Goal: Information Seeking & Learning: Learn about a topic

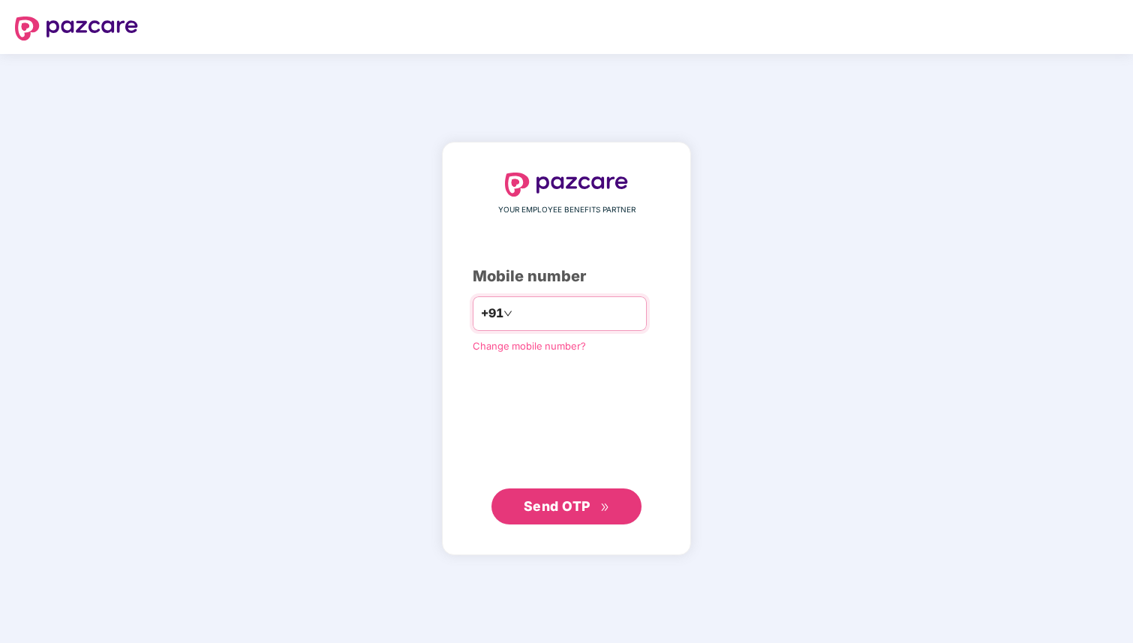
click at [552, 317] on input "number" at bounding box center [576, 314] width 123 height 24
type input "**********"
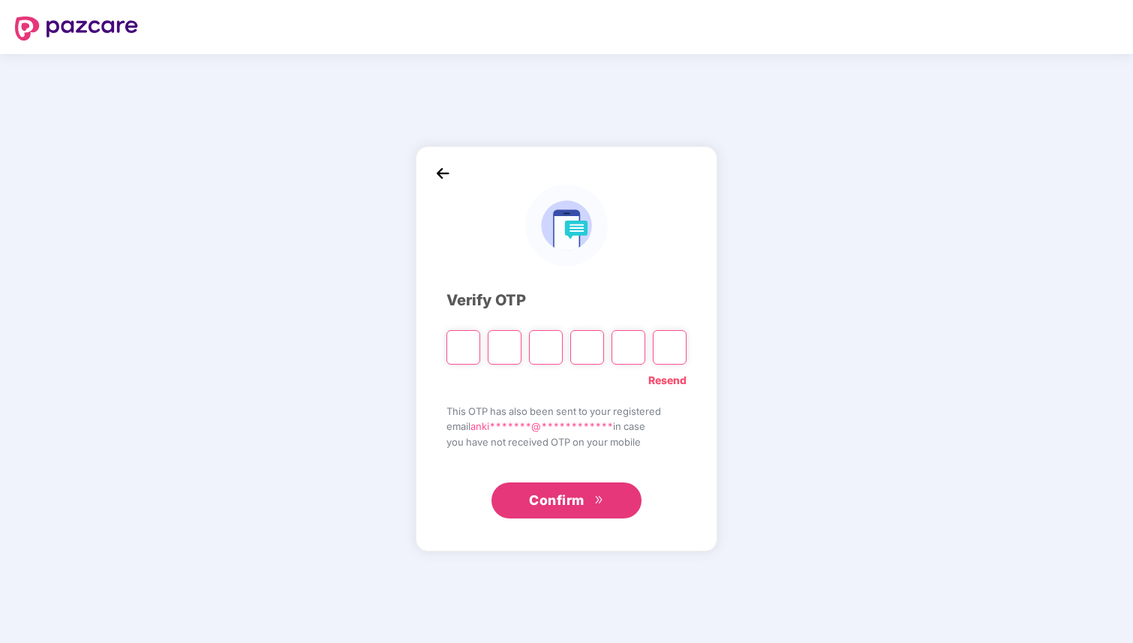
type input "*"
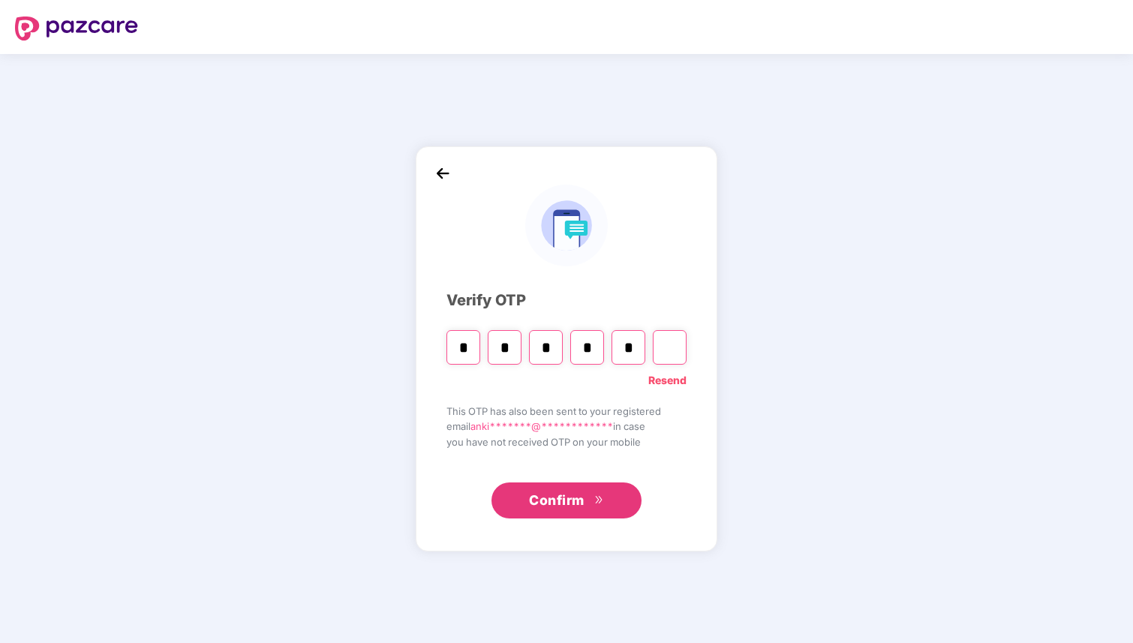
type input "*"
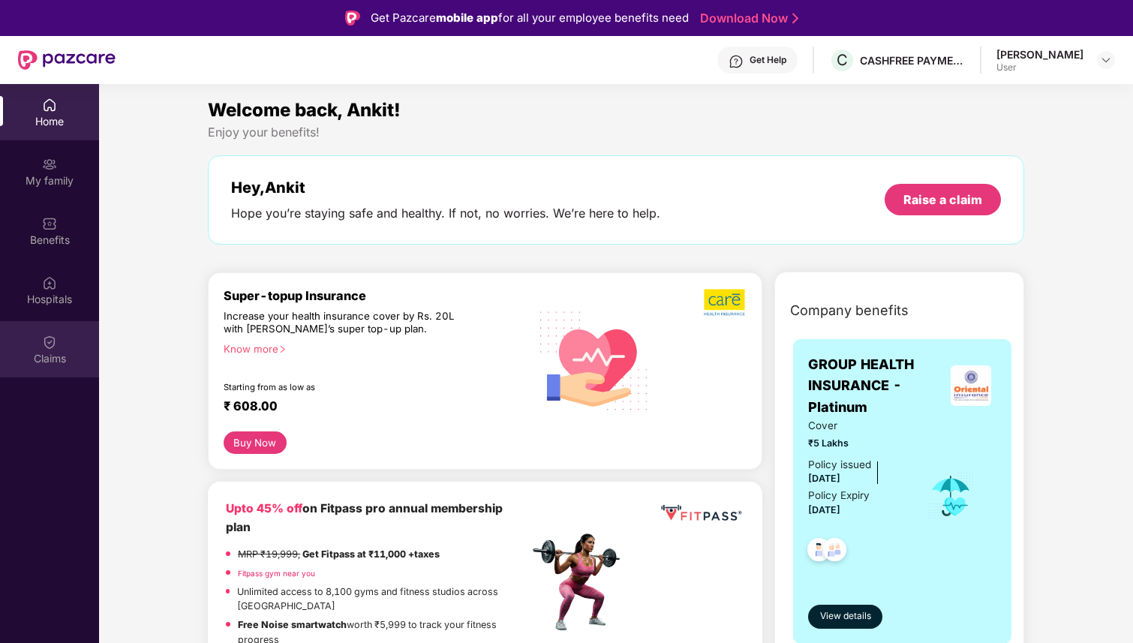
click at [53, 342] on img at bounding box center [49, 342] width 15 height 15
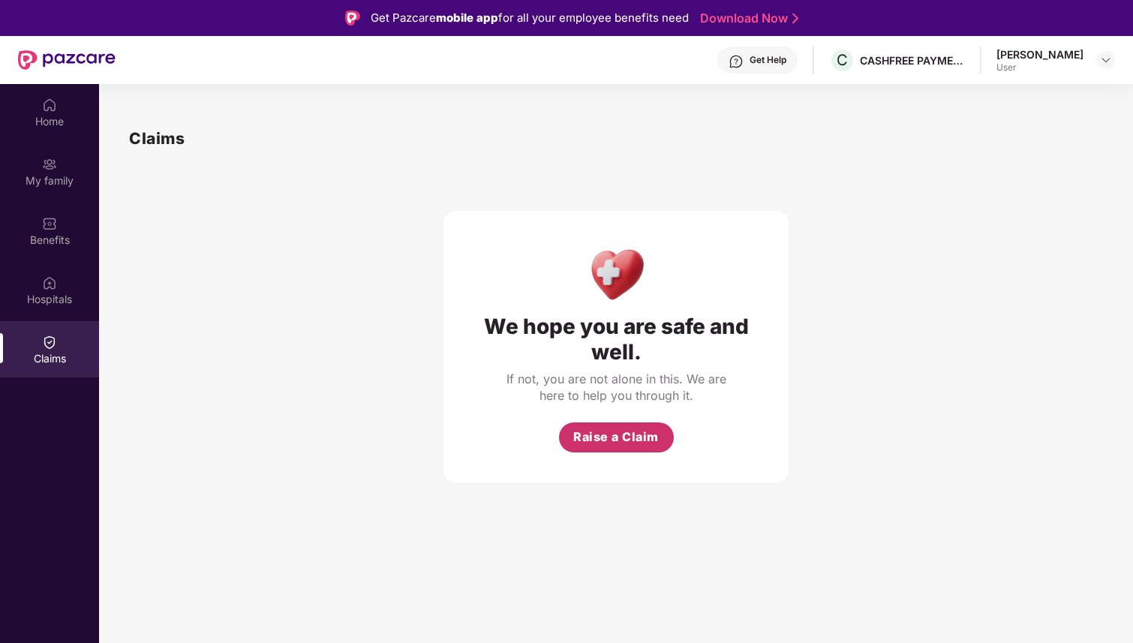
click at [596, 422] on button "Raise a Claim" at bounding box center [616, 437] width 115 height 30
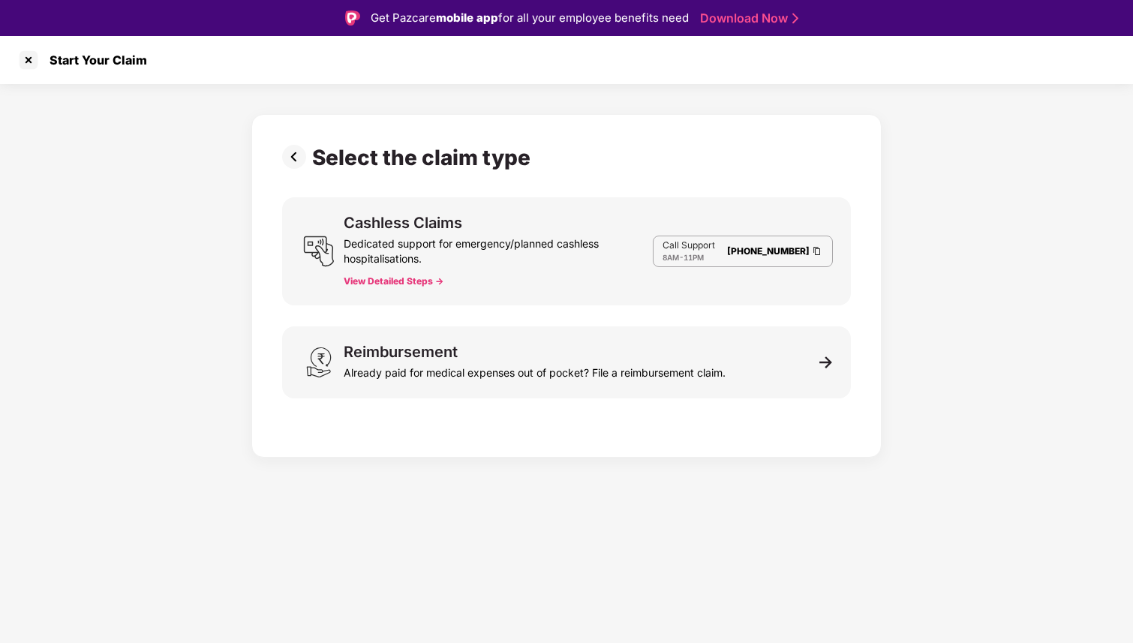
click at [448, 252] on div "Dedicated support for emergency/planned cashless hospitalisations." at bounding box center [498, 248] width 309 height 36
click at [407, 276] on button "View Detailed Steps ->" at bounding box center [394, 281] width 100 height 12
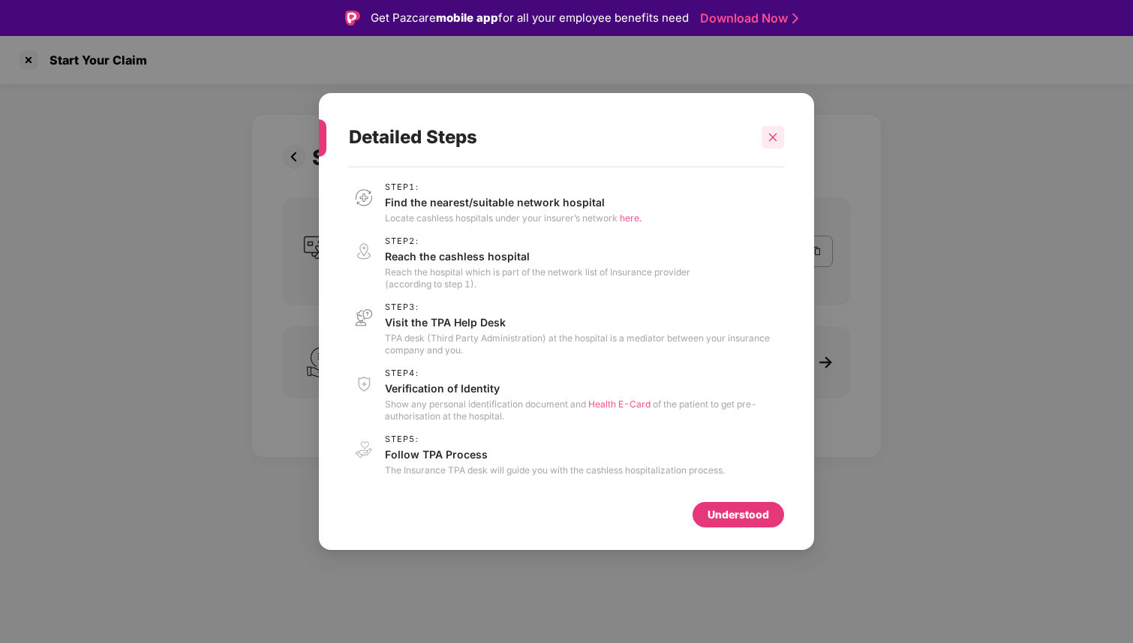
click at [770, 137] on icon "close" at bounding box center [772, 137] width 11 height 11
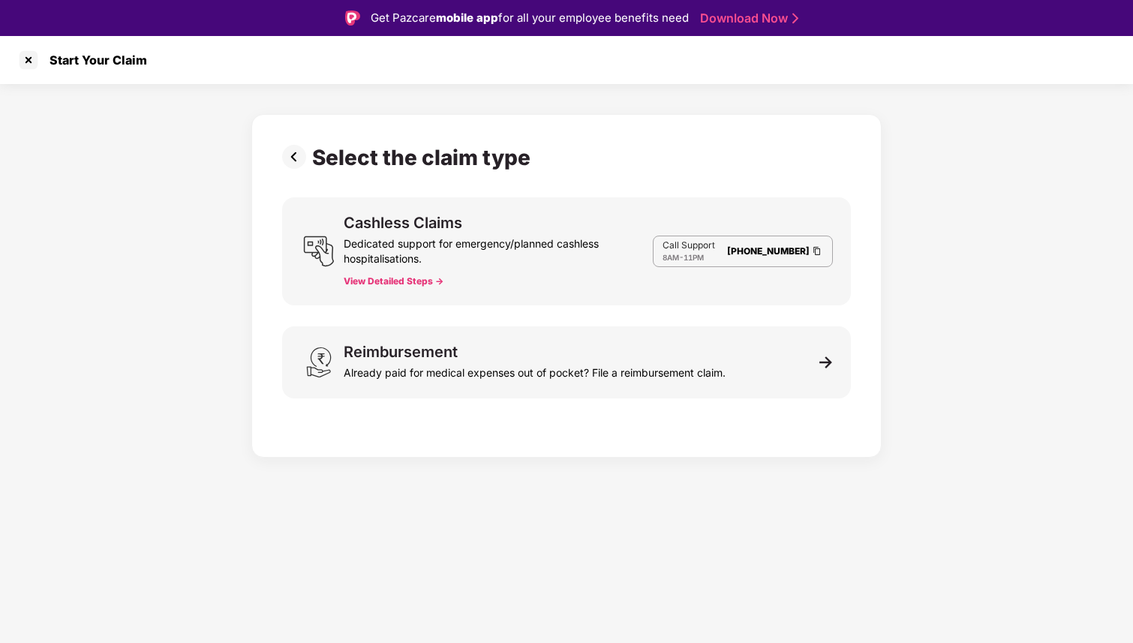
click at [398, 281] on button "View Detailed Steps ->" at bounding box center [394, 281] width 100 height 12
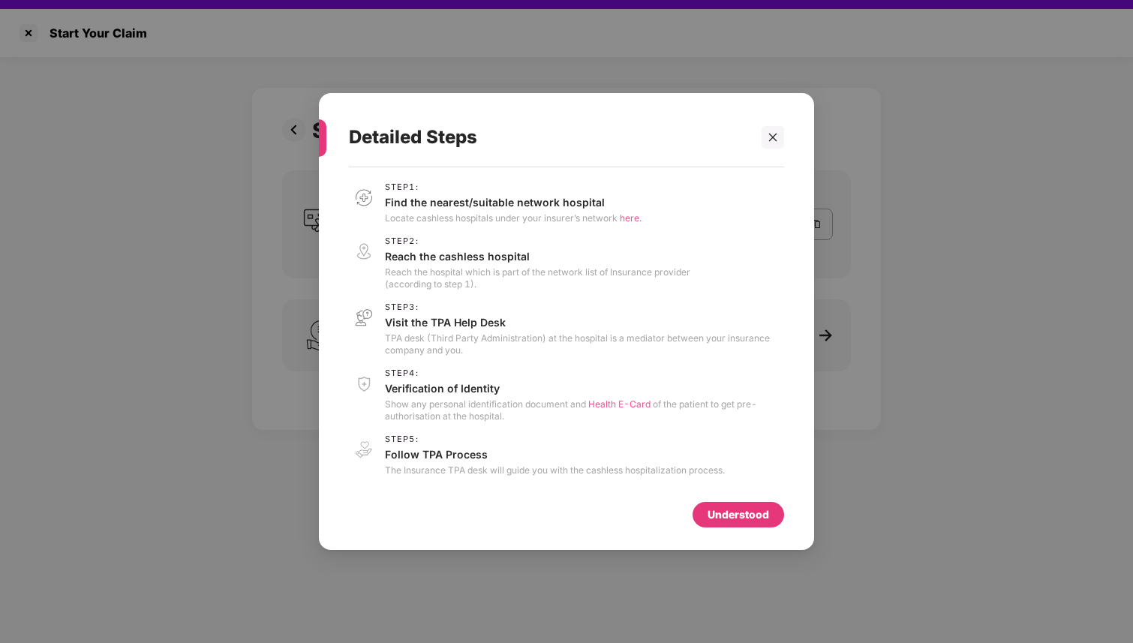
scroll to position [2, 0]
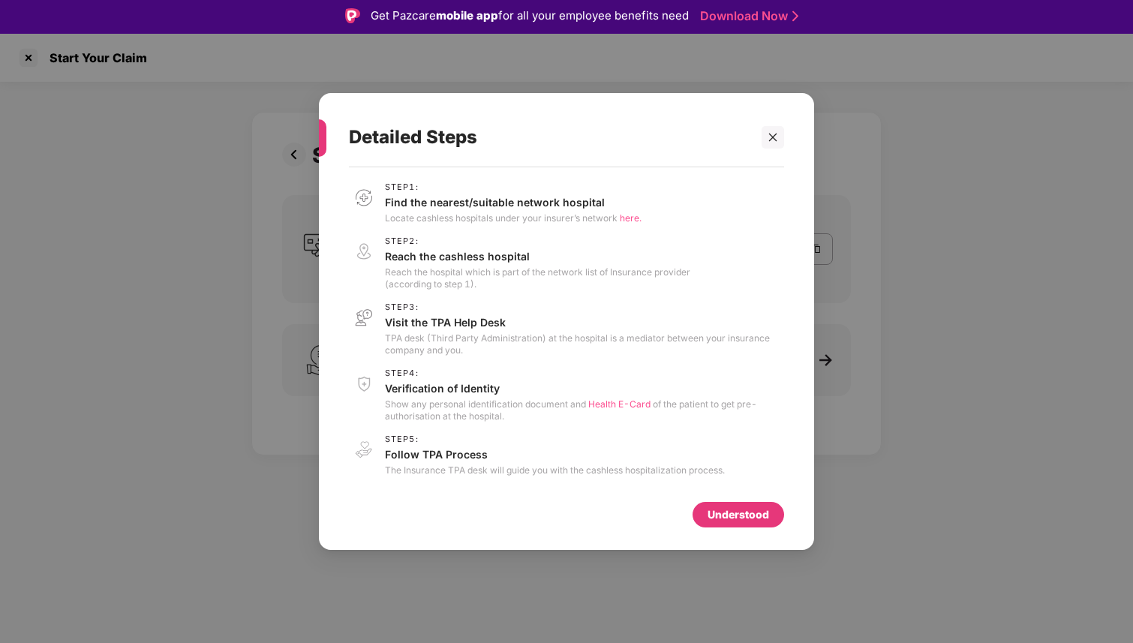
click at [554, 204] on p "Find the nearest/suitable network hospital" at bounding box center [513, 202] width 257 height 14
click at [622, 215] on span "here." at bounding box center [631, 217] width 22 height 11
drag, startPoint x: 592, startPoint y: 274, endPoint x: 625, endPoint y: 274, distance: 33.0
click at [625, 274] on p "Reach the hospital which is part of the network list of Insurance provider (acc…" at bounding box center [537, 278] width 305 height 24
click at [624, 274] on p "Reach the hospital which is part of the network list of Insurance provider (acc…" at bounding box center [537, 278] width 305 height 24
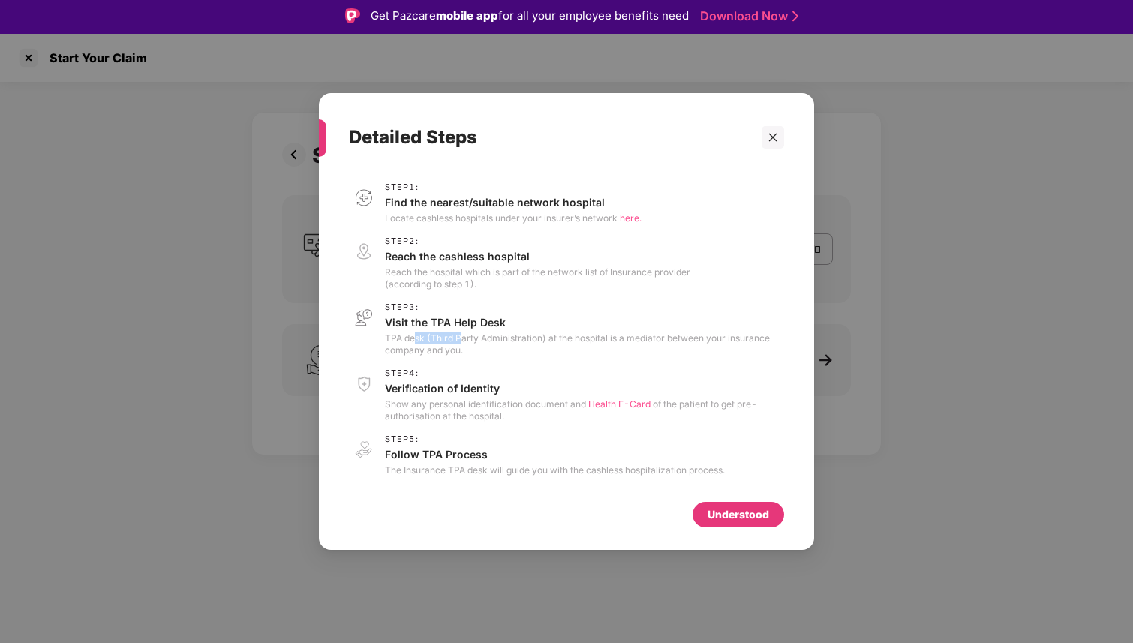
drag, startPoint x: 415, startPoint y: 335, endPoint x: 459, endPoint y: 335, distance: 44.3
click at [459, 335] on p "TPA desk (Third Party Administration) at the hospital is a mediator between you…" at bounding box center [584, 344] width 399 height 24
drag, startPoint x: 447, startPoint y: 340, endPoint x: 495, endPoint y: 340, distance: 48.0
click at [495, 340] on p "TPA desk (Third Party Administration) at the hospital is a mediator between you…" at bounding box center [584, 344] width 399 height 24
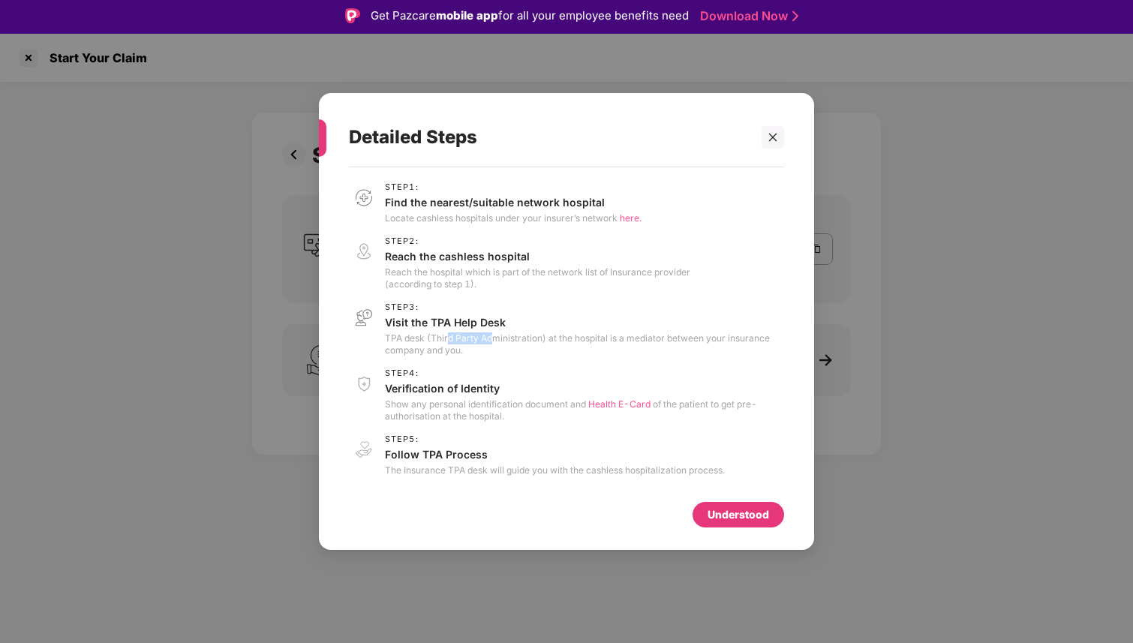
click at [495, 340] on p "TPA desk (Third Party Administration) at the hospital is a mediator between you…" at bounding box center [584, 344] width 399 height 24
click at [563, 340] on p "TPA desk (Third Party Administration) at the hospital is a mediator between you…" at bounding box center [584, 344] width 399 height 24
click at [565, 408] on p "Show any personal identification document and Health E-Card of the patient to g…" at bounding box center [584, 410] width 399 height 24
drag, startPoint x: 563, startPoint y: 337, endPoint x: 608, endPoint y: 337, distance: 45.8
click at [609, 337] on p "TPA desk (Third Party Administration) at the hospital is a mediator between you…" at bounding box center [584, 344] width 399 height 24
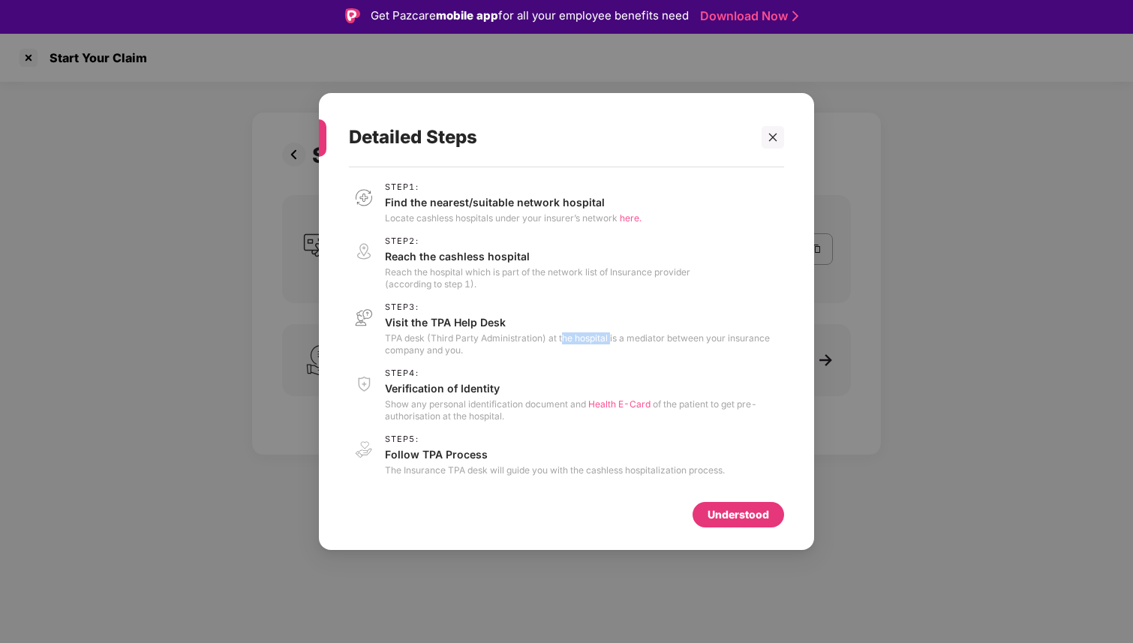
click at [608, 337] on p "TPA desk (Third Party Administration) at the hospital is a mediator between you…" at bounding box center [584, 344] width 399 height 24
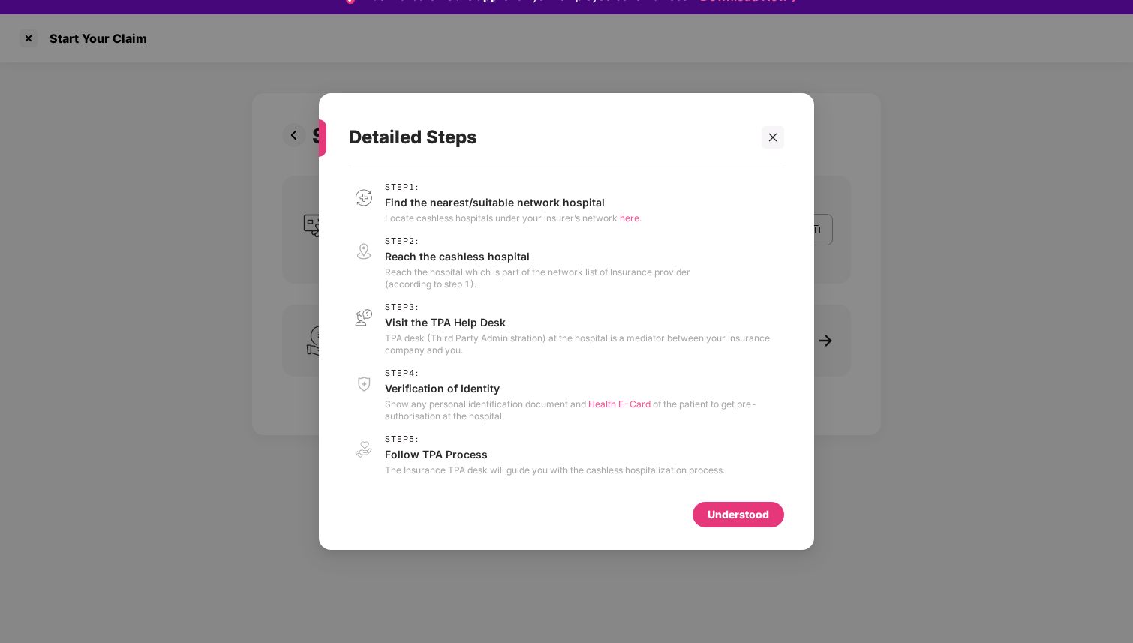
scroll to position [0, 0]
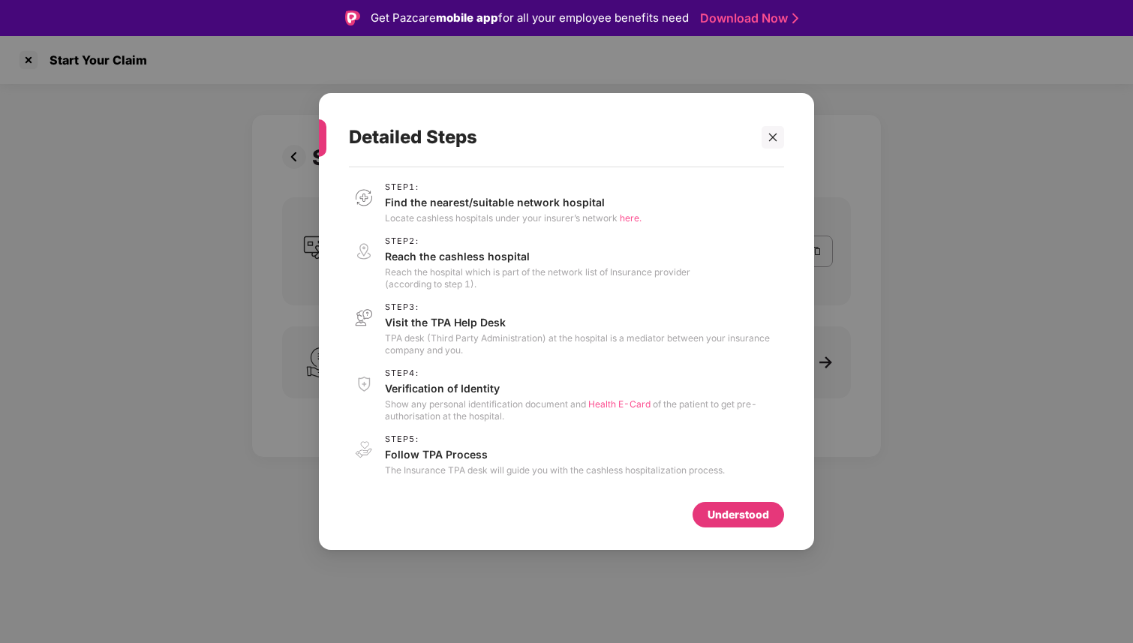
click at [735, 503] on div "Understood" at bounding box center [738, 515] width 92 height 26
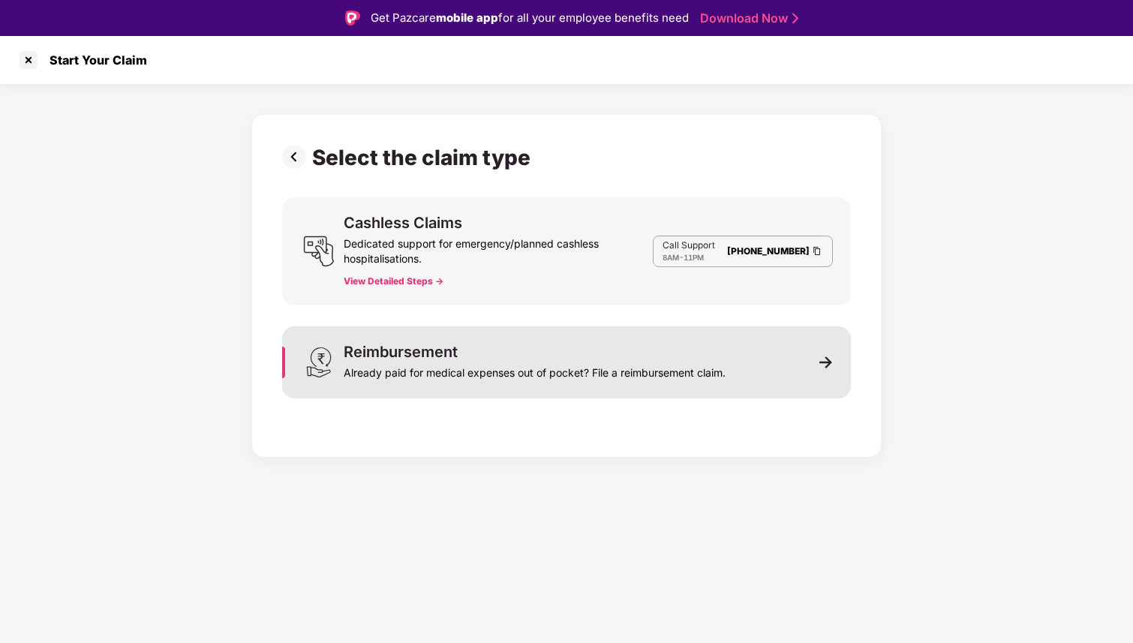
click at [518, 372] on div "Already paid for medical expenses out of pocket? File a reimbursement claim." at bounding box center [535, 369] width 382 height 21
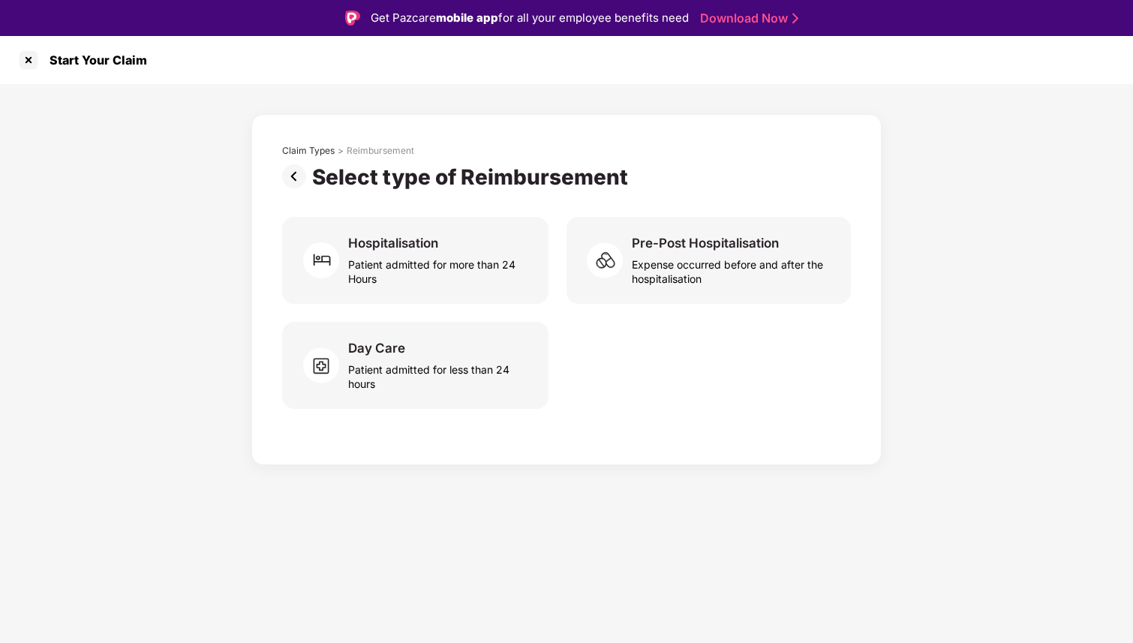
click at [290, 172] on img at bounding box center [297, 176] width 30 height 24
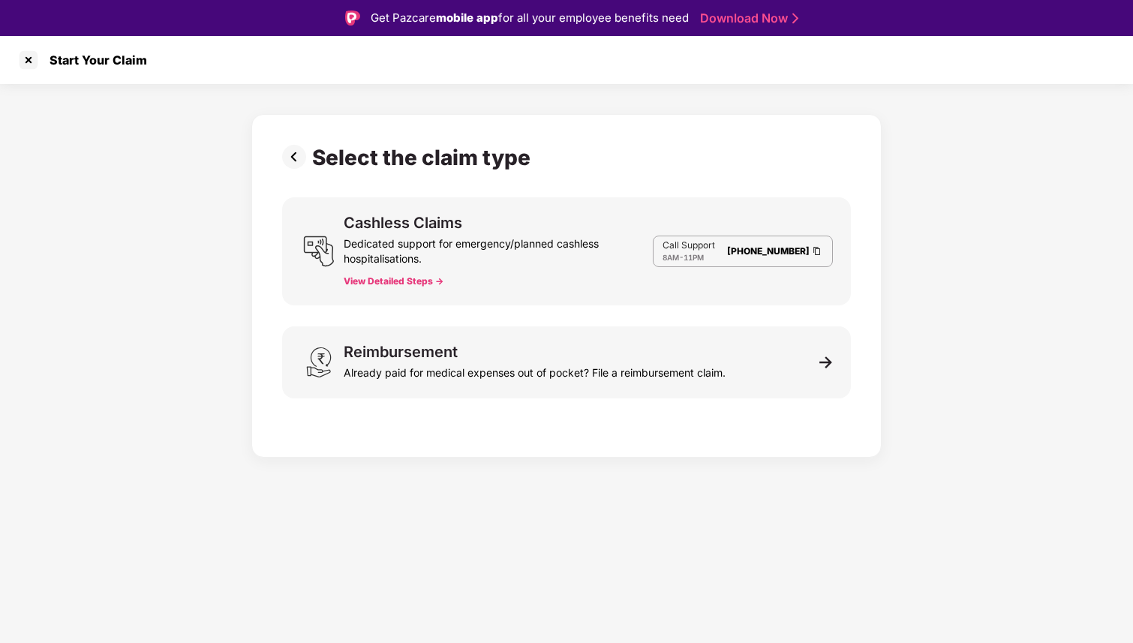
click at [420, 281] on button "View Detailed Steps ->" at bounding box center [394, 281] width 100 height 12
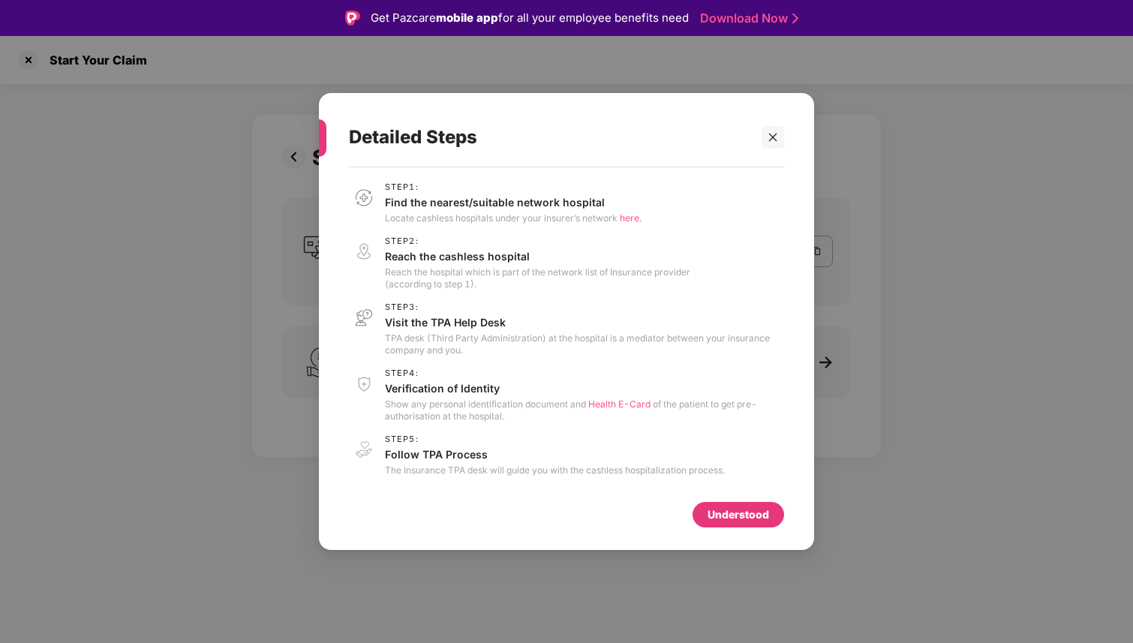
scroll to position [36, 0]
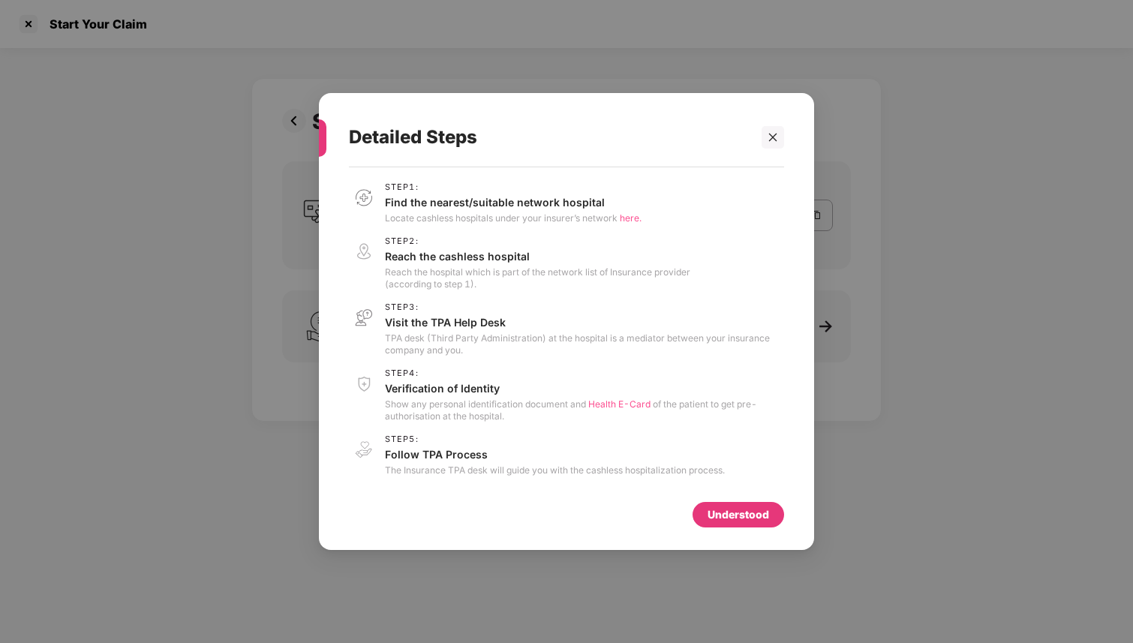
click at [617, 404] on span "Health E-Card" at bounding box center [619, 403] width 62 height 11
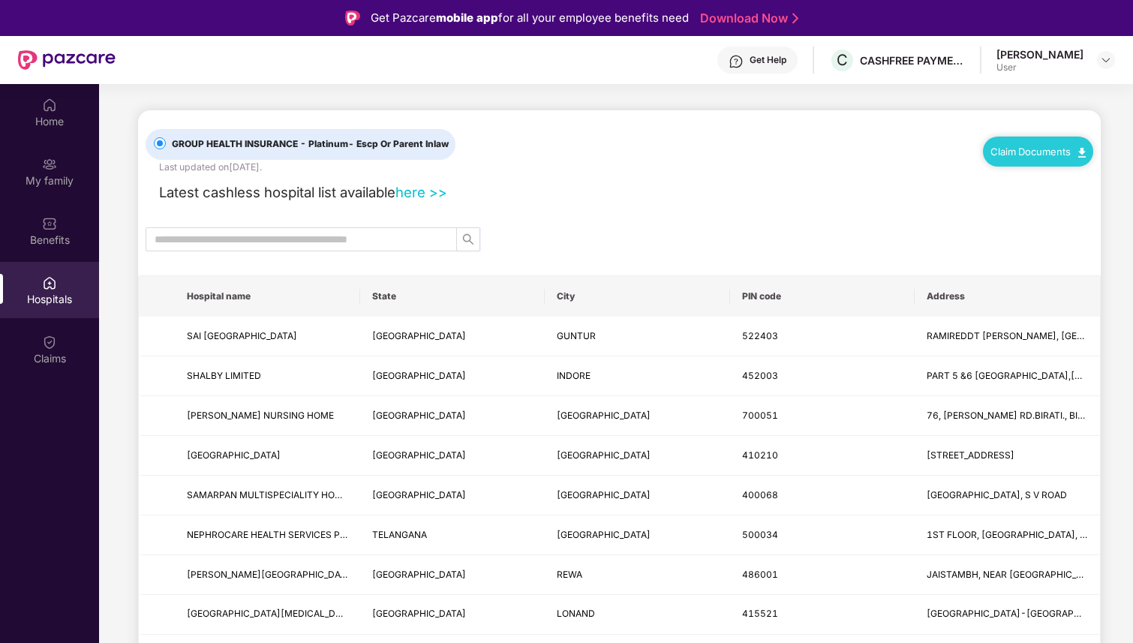
click at [364, 239] on input "text" at bounding box center [295, 239] width 281 height 17
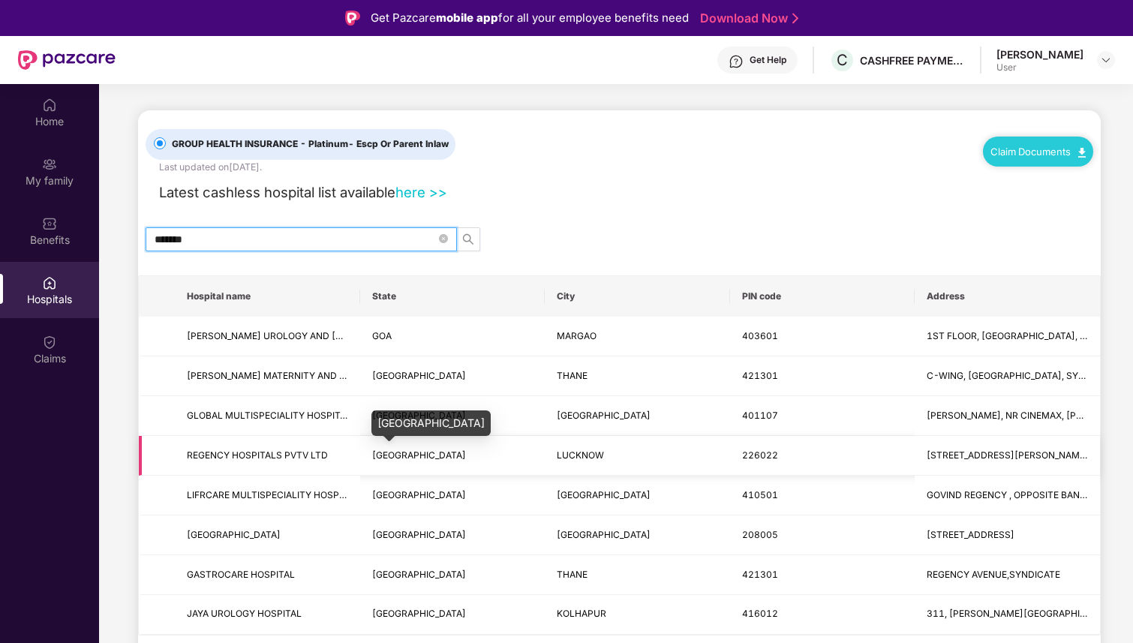
scroll to position [2, 0]
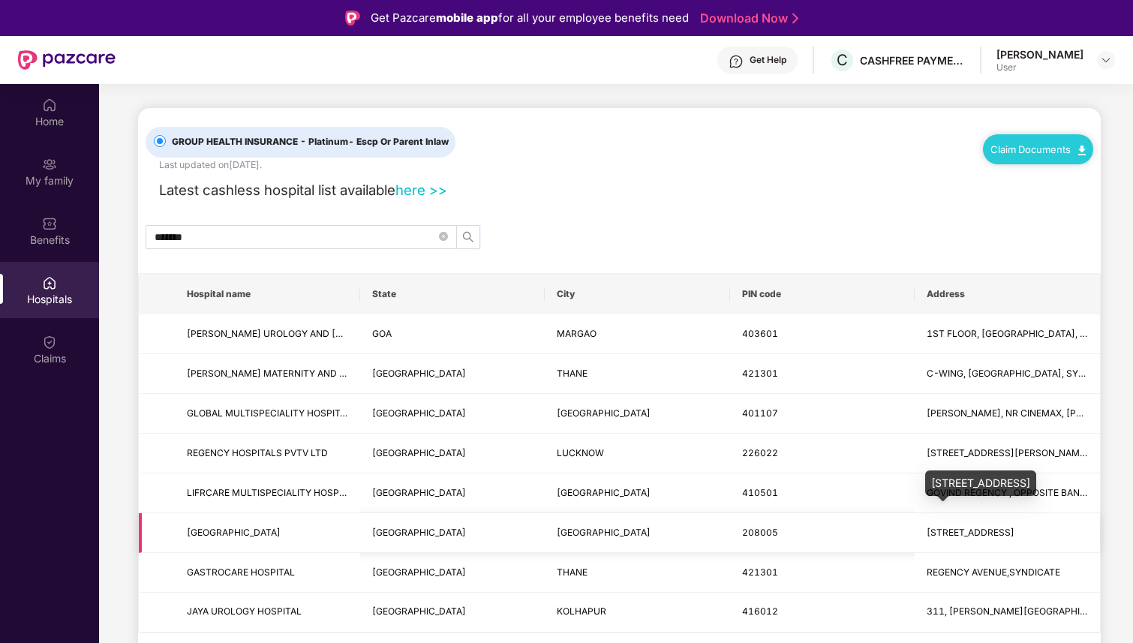
click at [991, 532] on span "A-2, SARVODAYA NAGAR, KANPUR" at bounding box center [970, 532] width 88 height 11
click at [743, 526] on td "208005" at bounding box center [822, 533] width 185 height 40
click at [743, 527] on span "208005" at bounding box center [760, 532] width 36 height 11
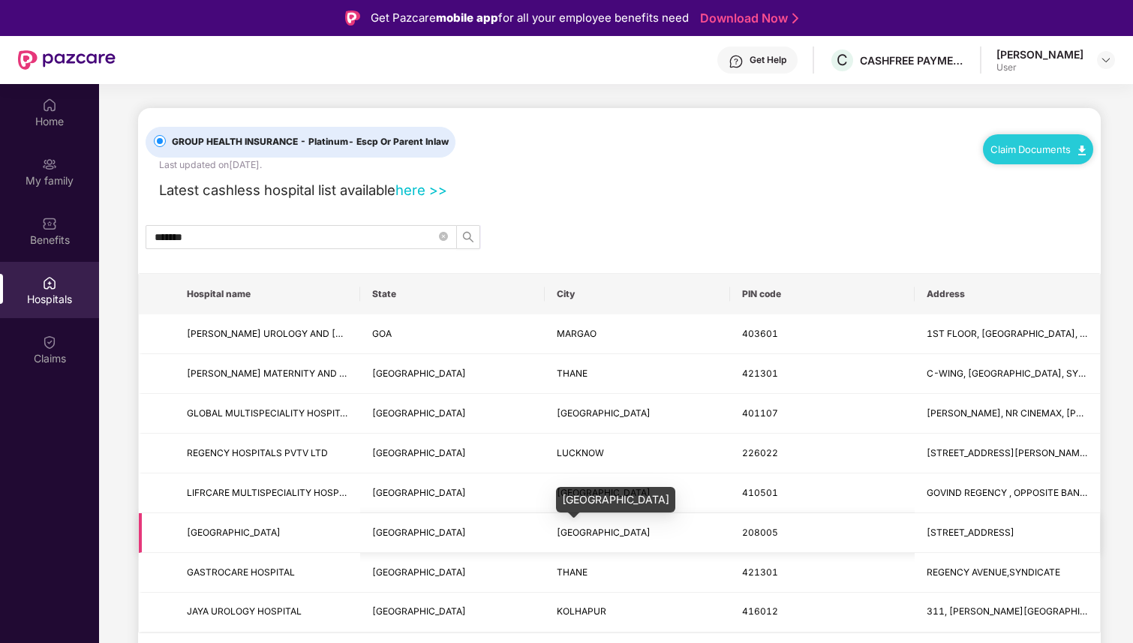
click at [577, 528] on span "KANPUR NAGAR" at bounding box center [604, 532] width 94 height 11
click at [605, 532] on span "KANPUR NAGAR" at bounding box center [604, 532] width 94 height 11
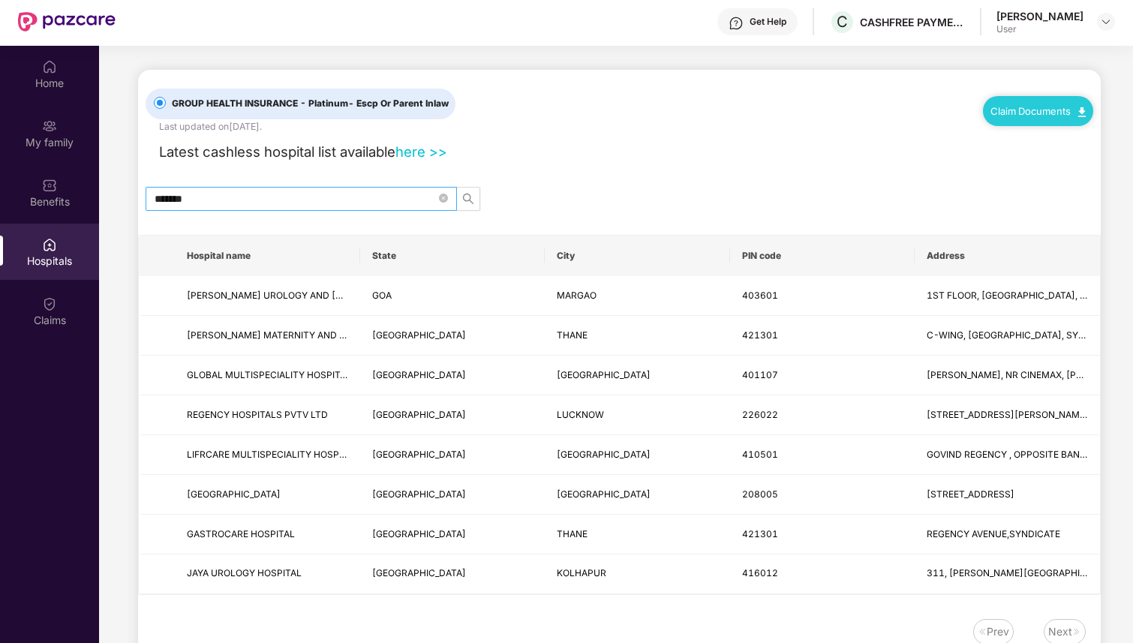
click at [227, 196] on input "*******" at bounding box center [295, 199] width 281 height 17
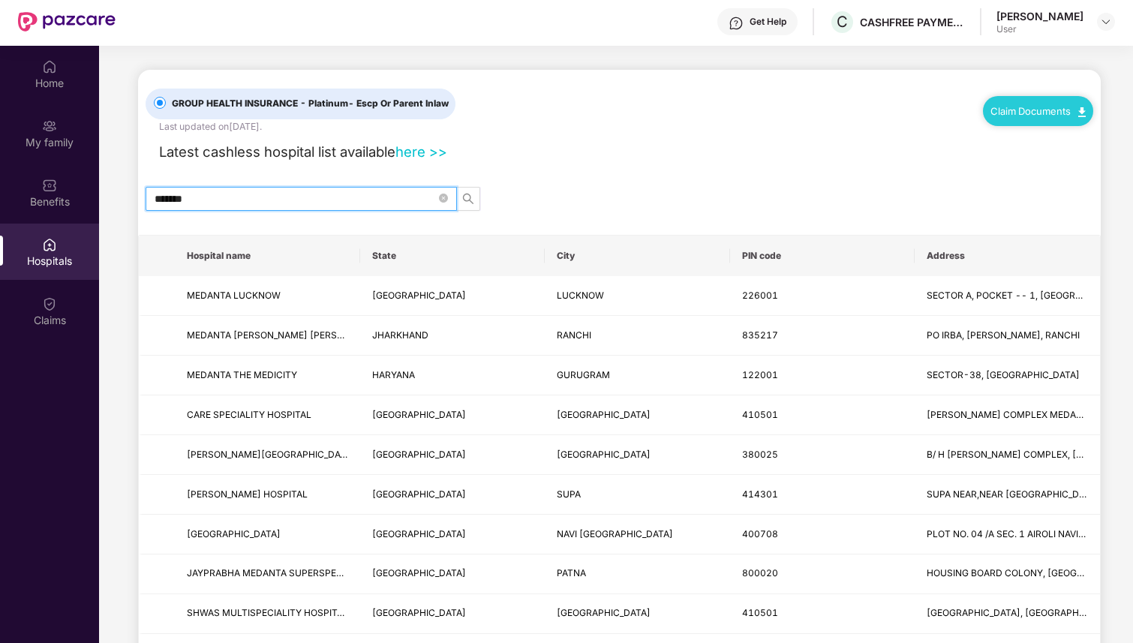
scroll to position [0, 0]
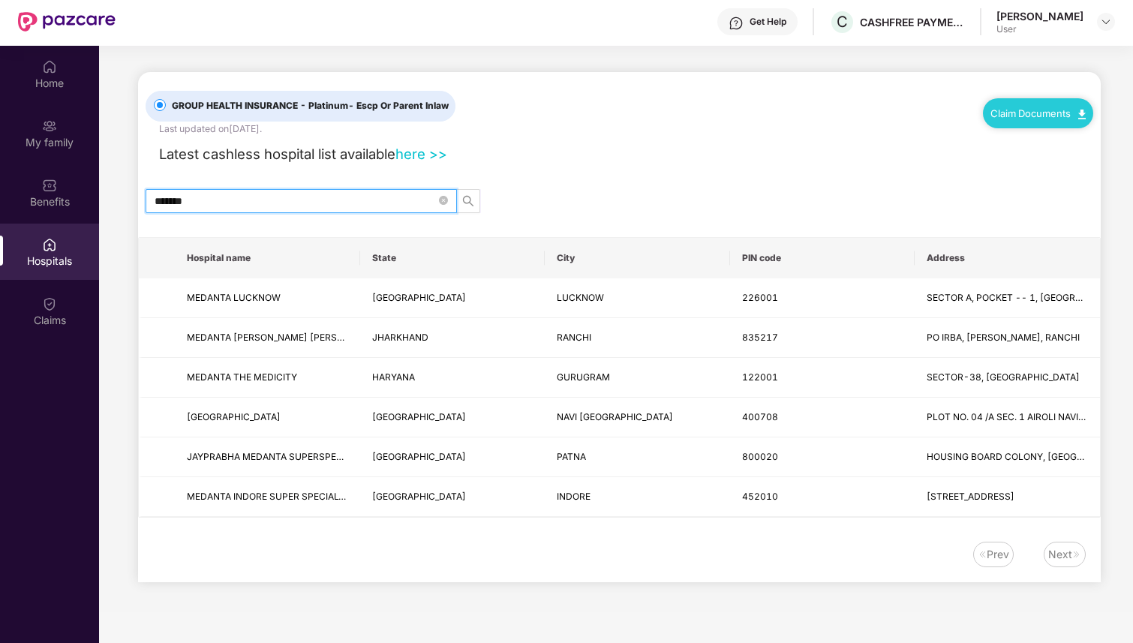
type input "*******"
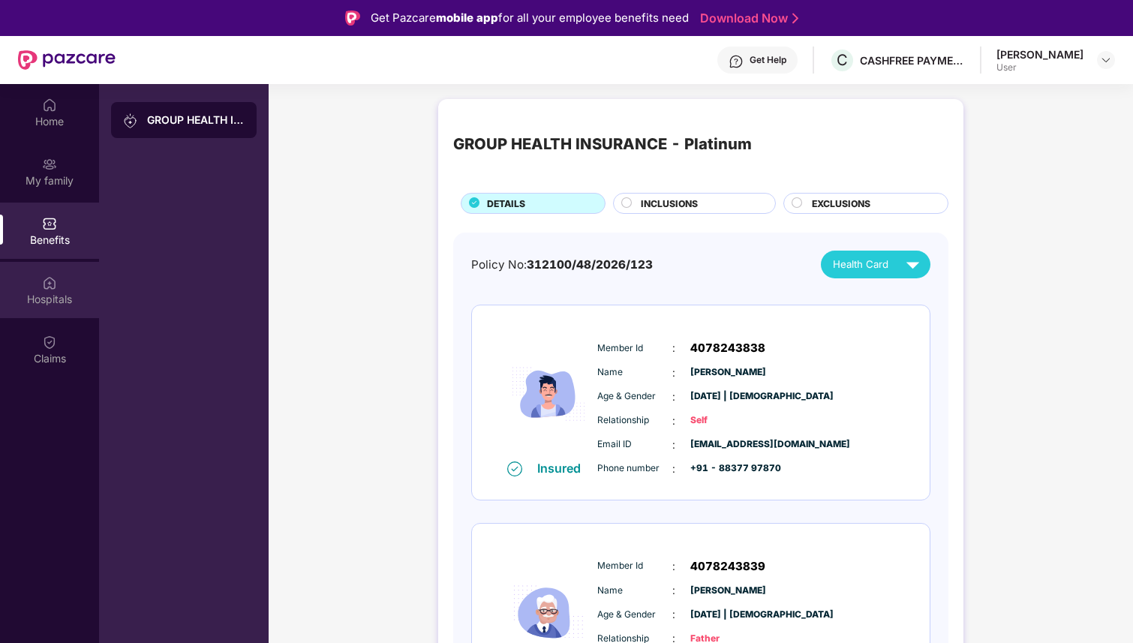
click at [61, 297] on div "Hospitals" at bounding box center [49, 299] width 99 height 15
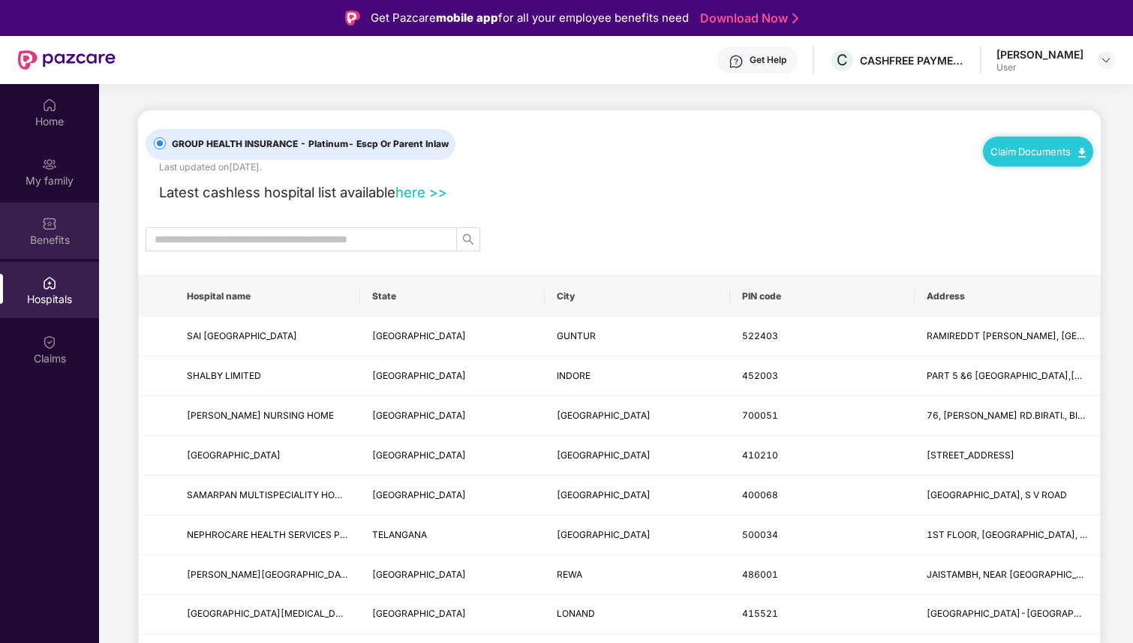
click at [58, 233] on div "Benefits" at bounding box center [49, 240] width 99 height 15
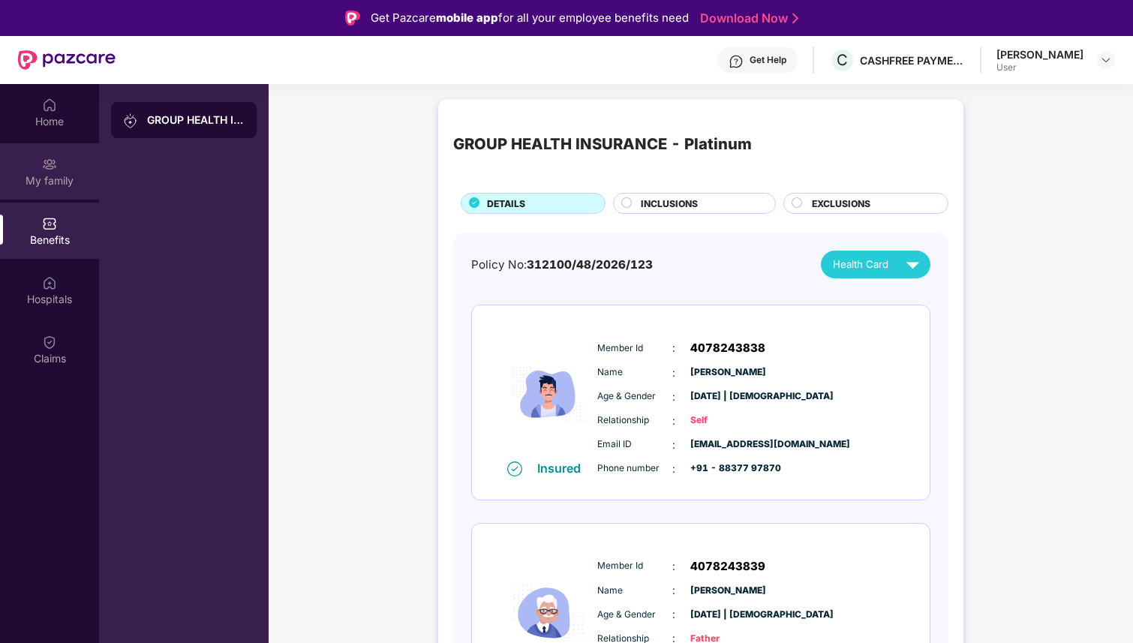
click at [38, 191] on div "My family" at bounding box center [49, 171] width 99 height 56
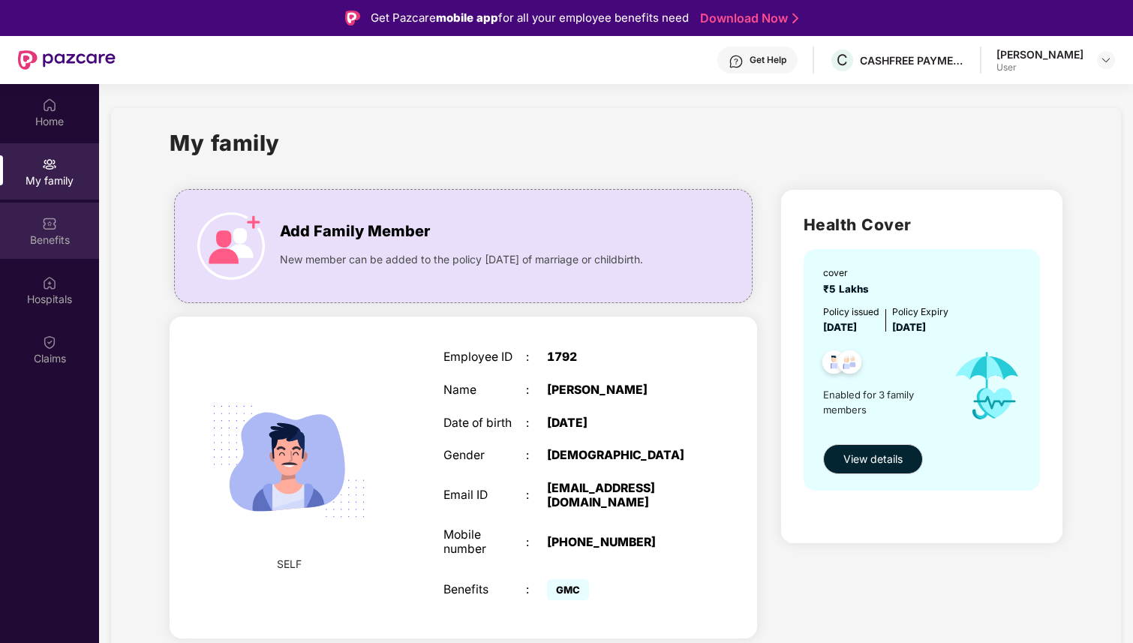
click at [41, 224] on div "Benefits" at bounding box center [49, 231] width 99 height 56
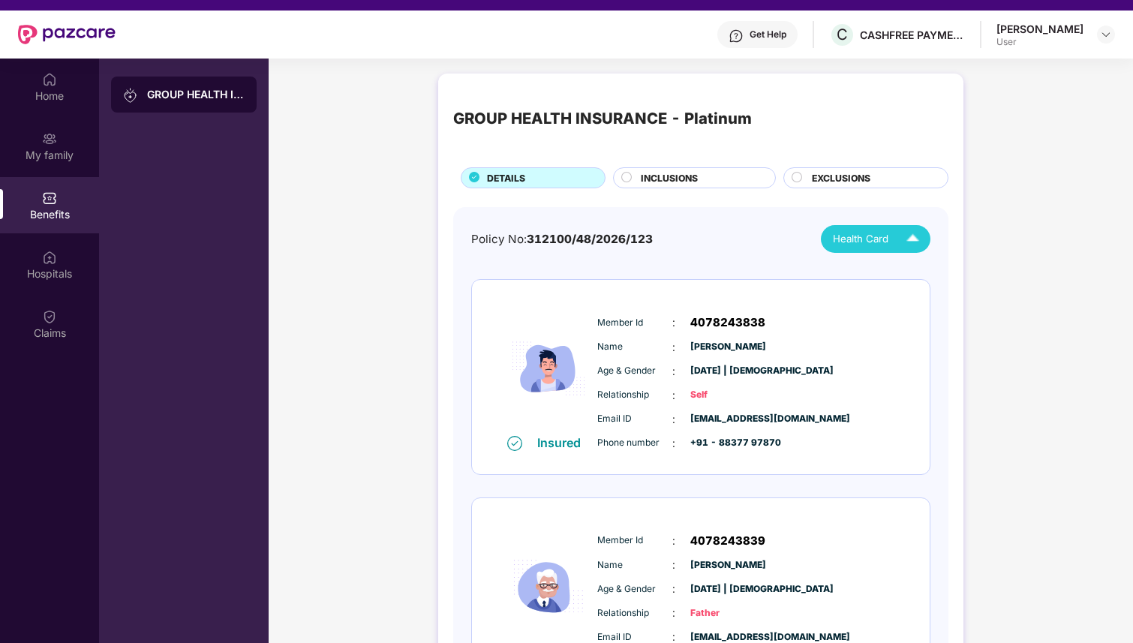
click at [899, 243] on img at bounding box center [912, 239] width 26 height 26
click at [896, 240] on div "Health Card" at bounding box center [879, 239] width 93 height 26
click at [704, 188] on div "GROUP HEALTH INSURANCE - Platinum DETAILS INCLUSIONS EXCLUSIONS Policy No: 3121…" at bounding box center [700, 528] width 525 height 908
click at [695, 179] on span "INCLUSIONS" at bounding box center [669, 178] width 57 height 14
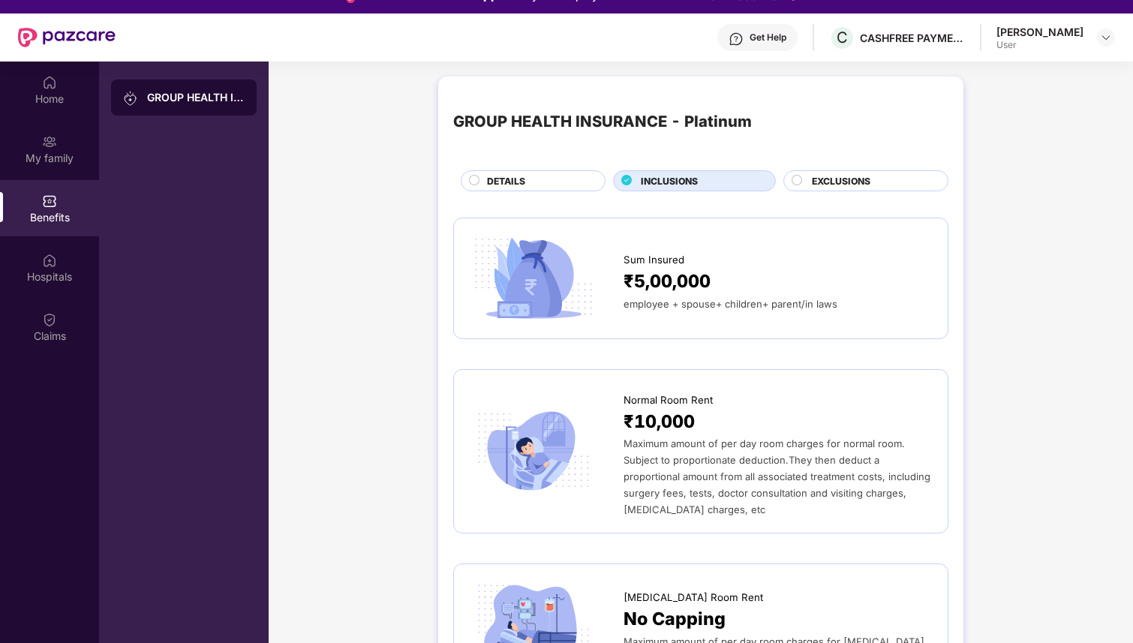
scroll to position [17, 0]
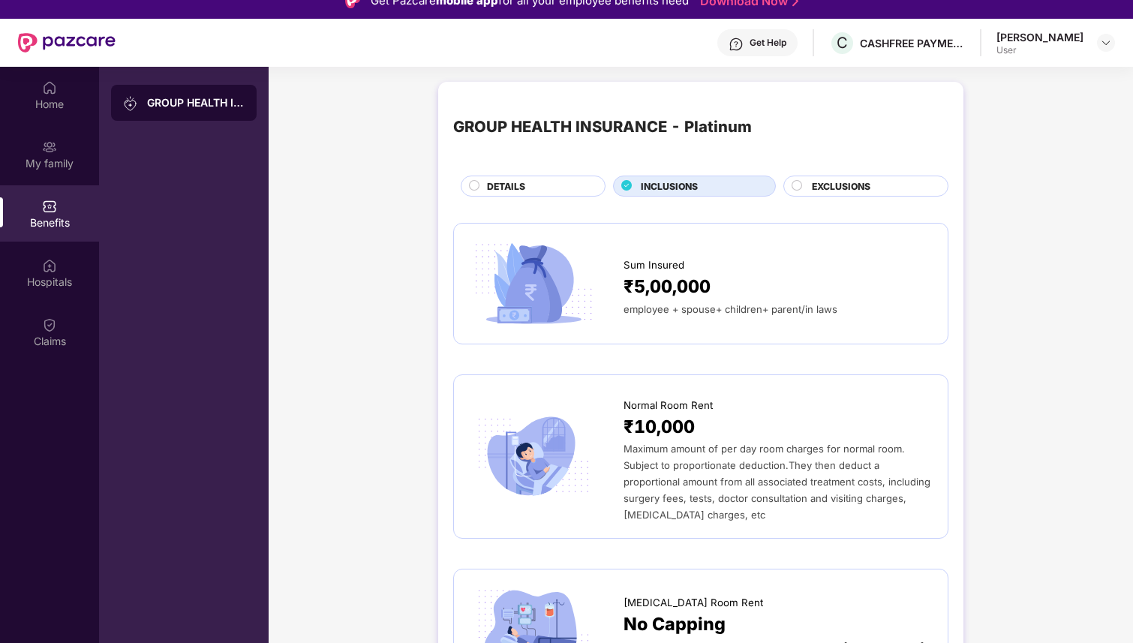
click at [887, 192] on div "EXCLUSIONS" at bounding box center [872, 187] width 136 height 17
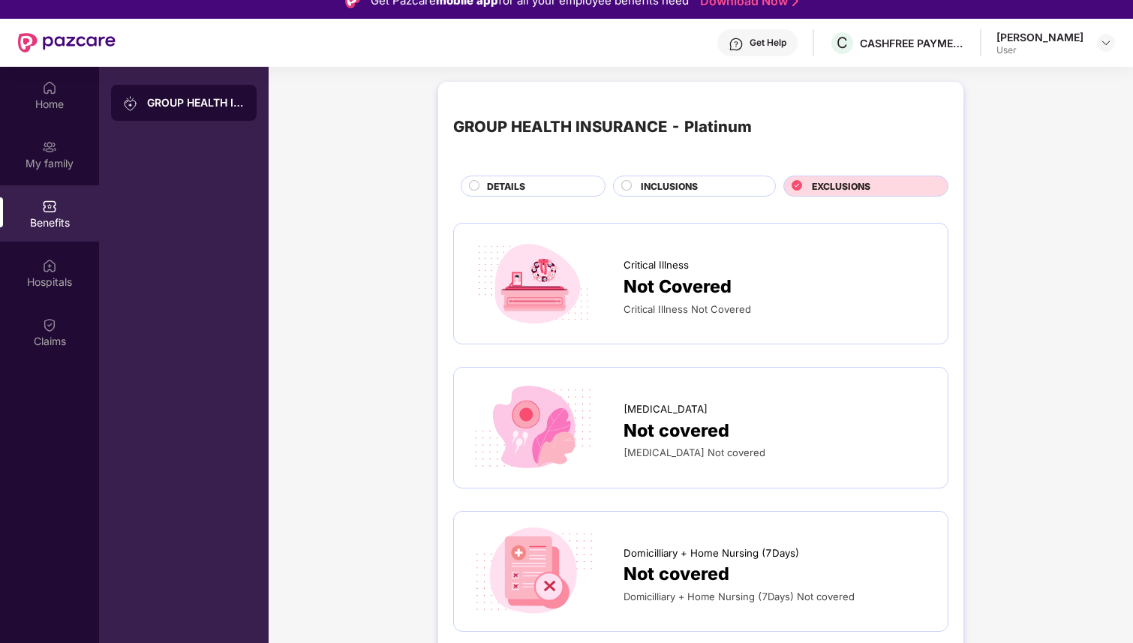
click at [734, 187] on div "INCLUSIONS" at bounding box center [700, 187] width 134 height 17
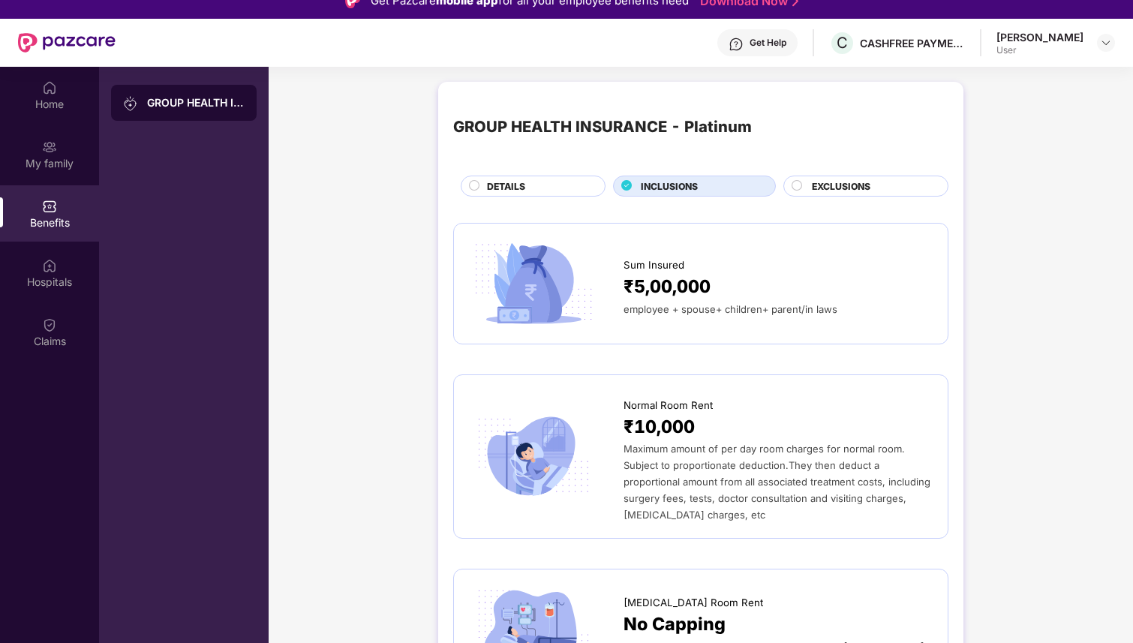
click at [572, 189] on div "DETAILS" at bounding box center [537, 187] width 117 height 17
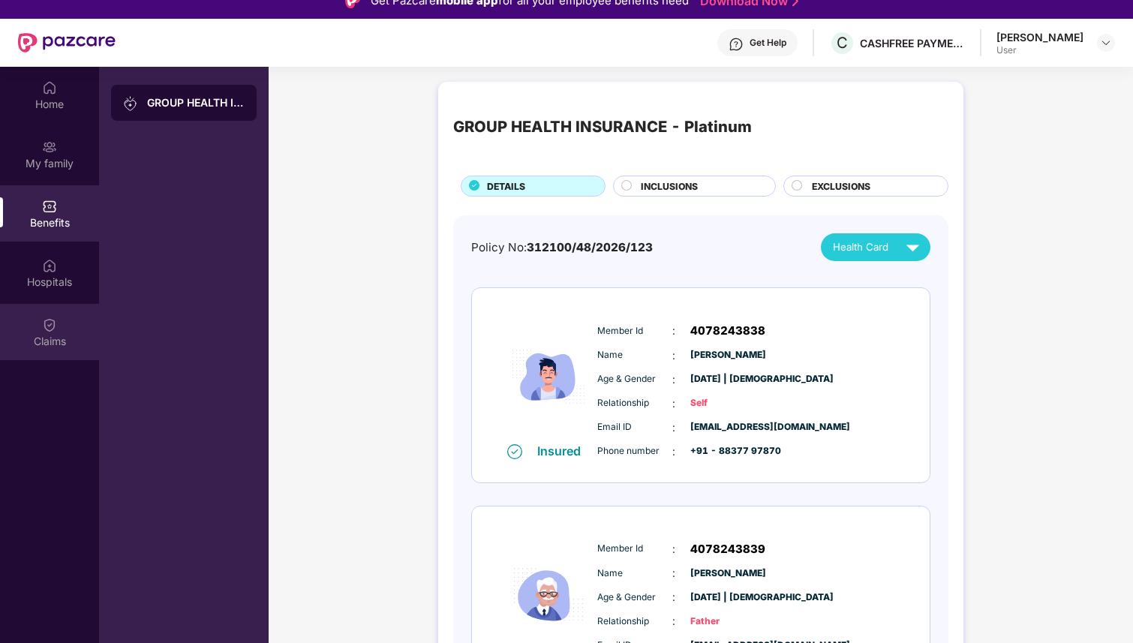
click at [52, 348] on div "Claims" at bounding box center [49, 332] width 99 height 56
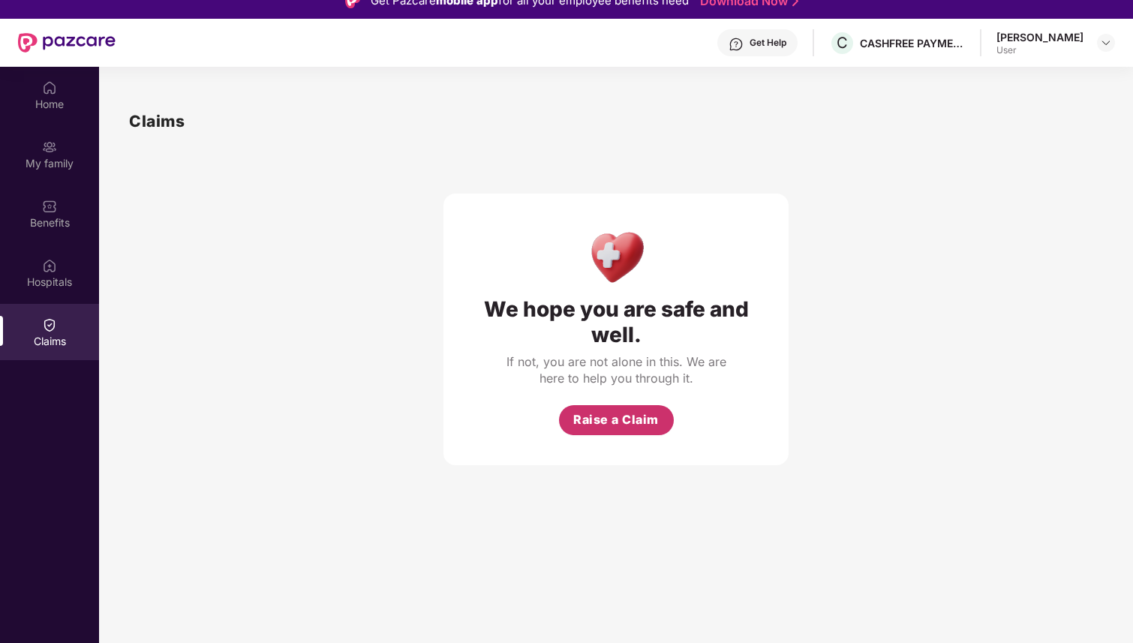
click at [617, 415] on span "Raise a Claim" at bounding box center [616, 419] width 86 height 19
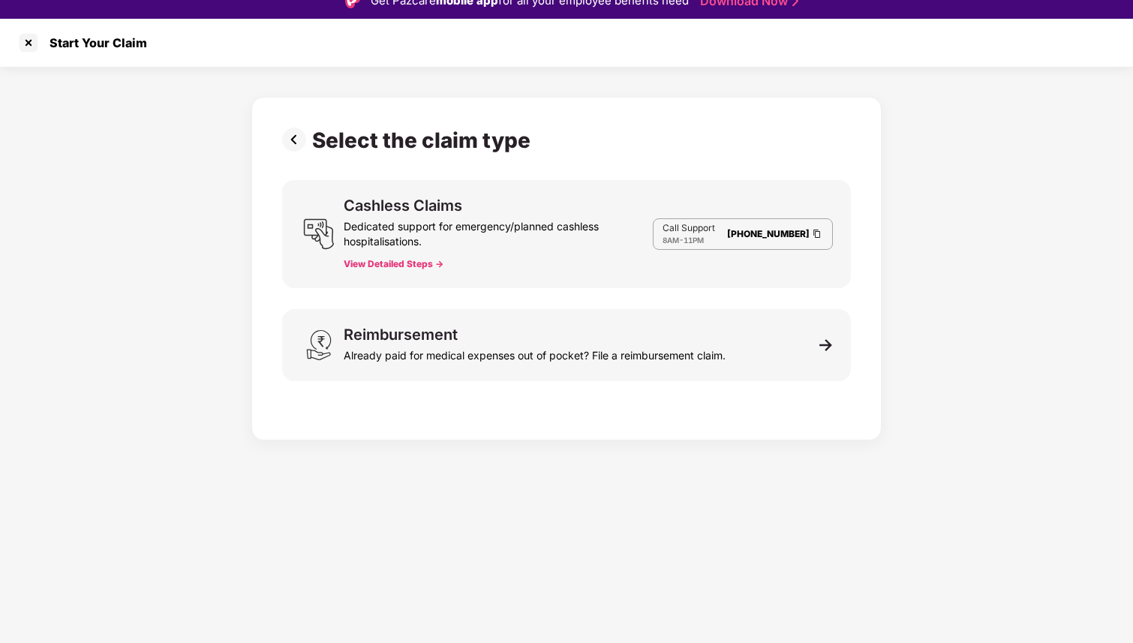
click at [372, 263] on button "View Detailed Steps ->" at bounding box center [394, 264] width 100 height 12
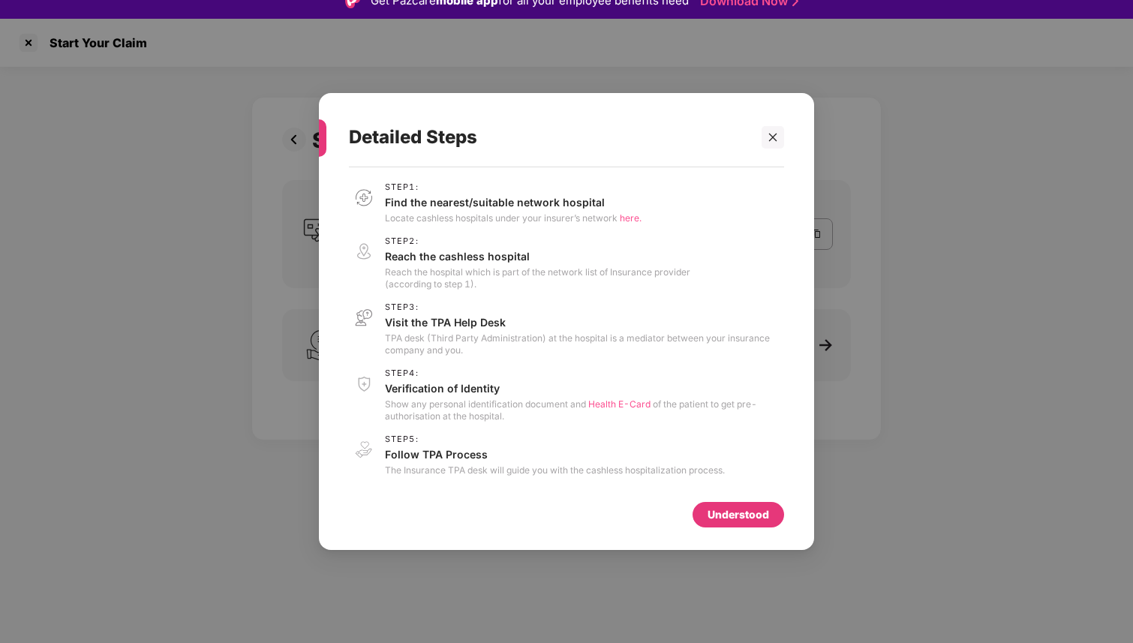
click at [620, 403] on span "Health E-Card" at bounding box center [619, 403] width 62 height 11
click at [776, 137] on icon "close" at bounding box center [772, 137] width 11 height 11
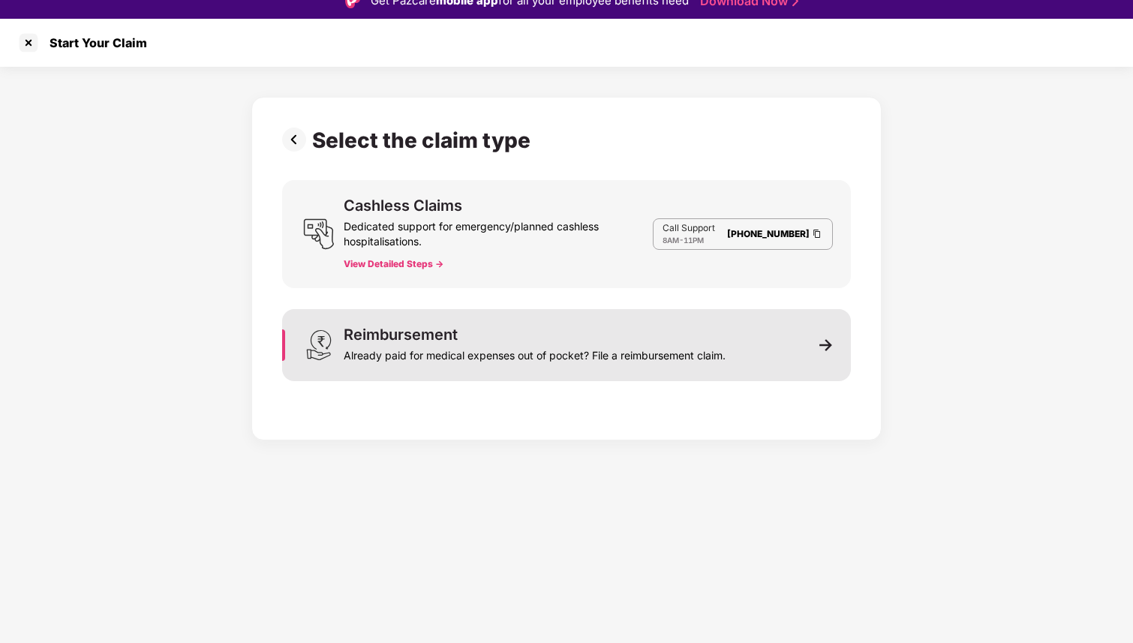
scroll to position [0, 0]
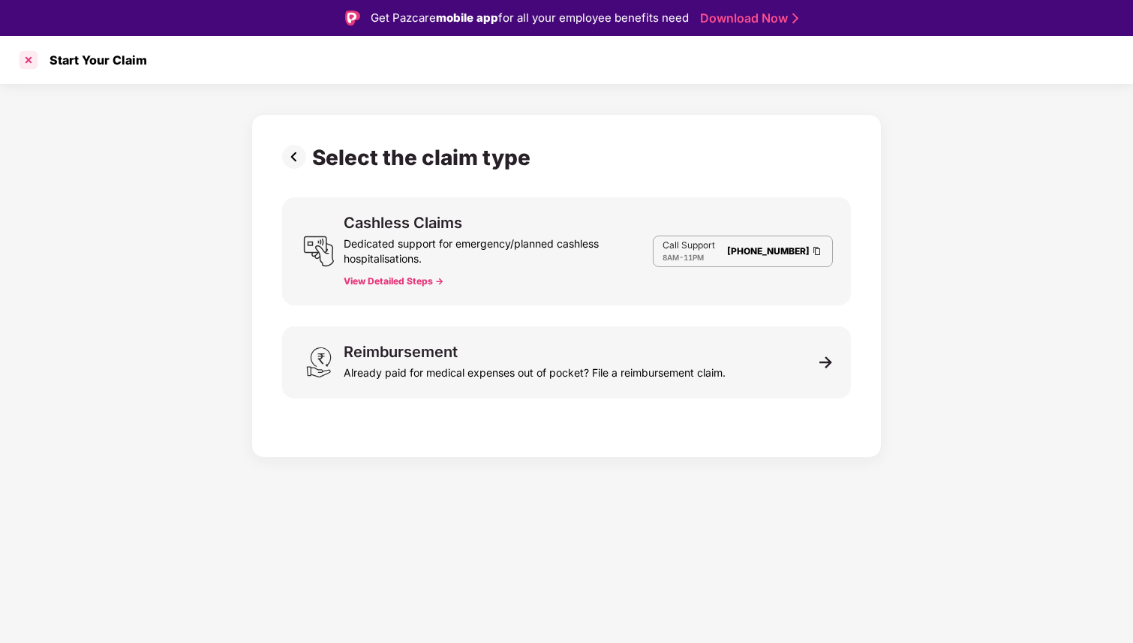
click at [27, 58] on div at bounding box center [29, 60] width 24 height 24
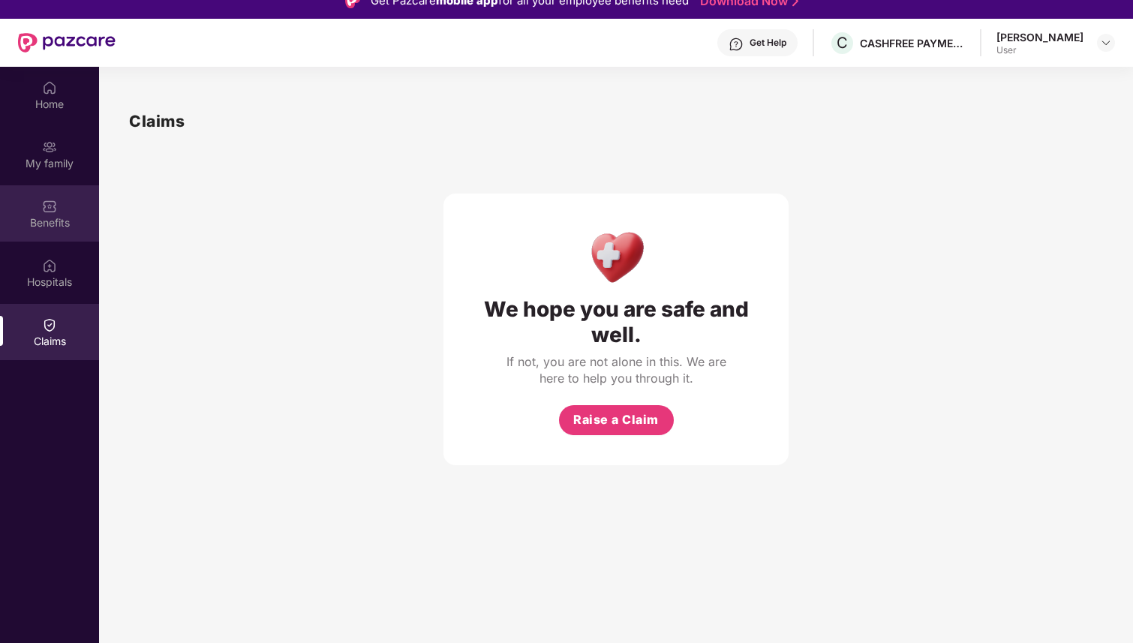
click at [62, 196] on div "Benefits" at bounding box center [49, 213] width 99 height 56
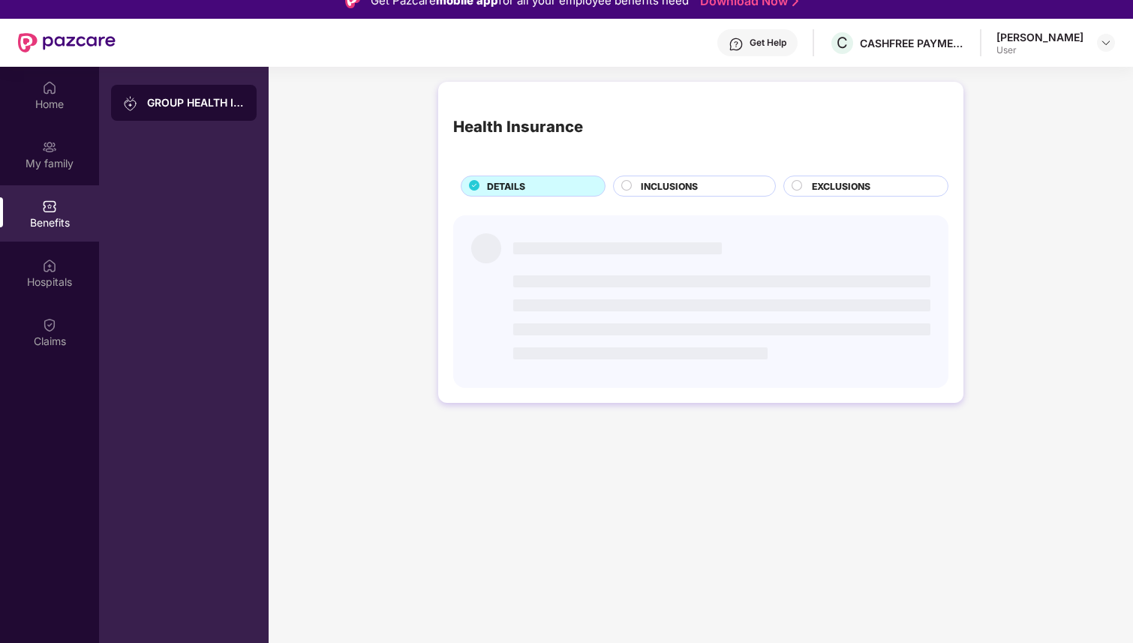
click at [663, 187] on span "INCLUSIONS" at bounding box center [669, 186] width 57 height 14
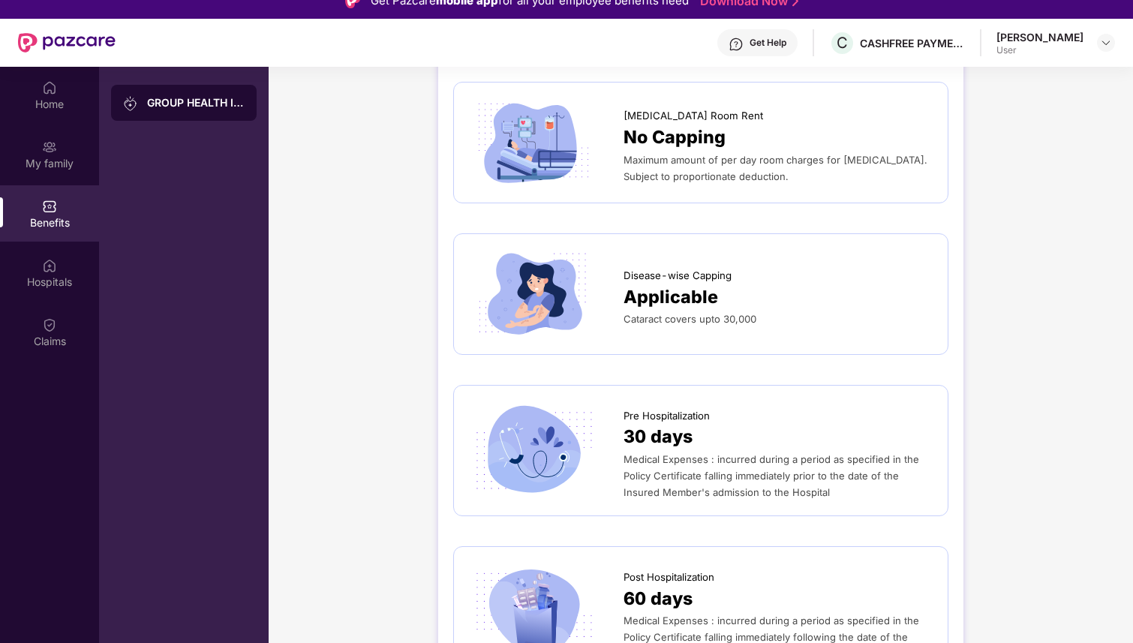
scroll to position [0, 0]
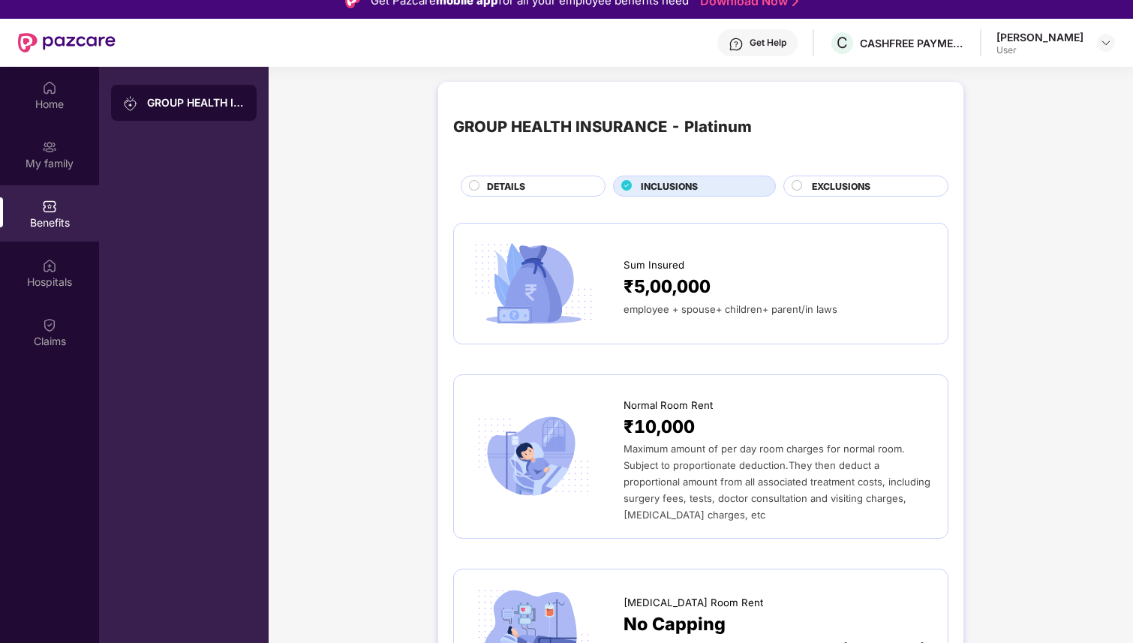
click at [822, 192] on span "EXCLUSIONS" at bounding box center [841, 186] width 59 height 14
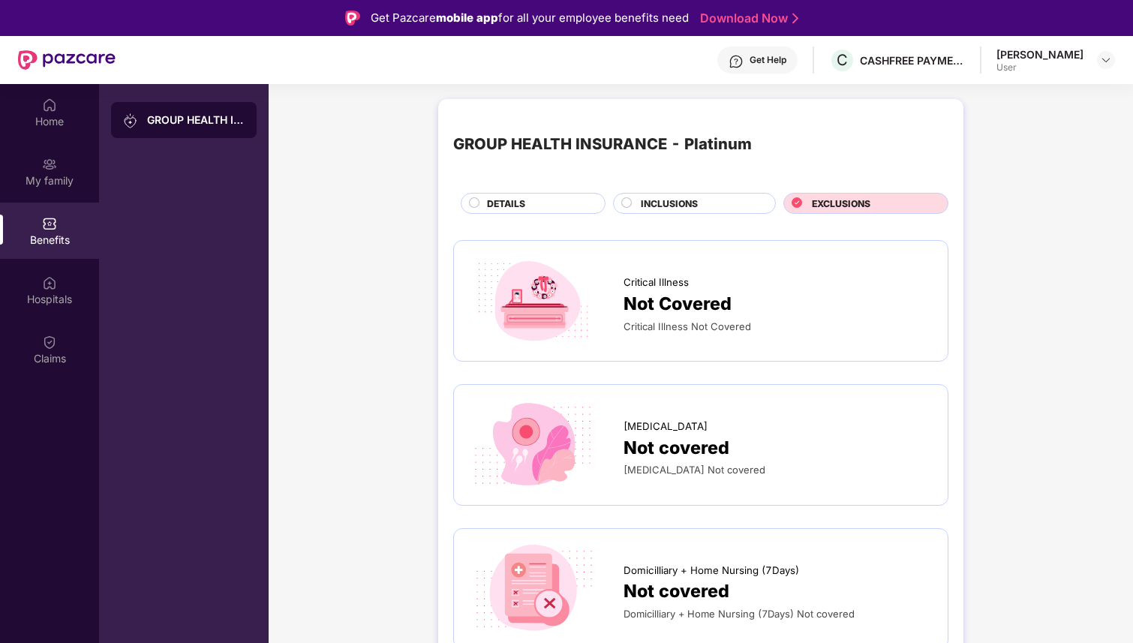
click at [695, 206] on span "INCLUSIONS" at bounding box center [669, 204] width 57 height 14
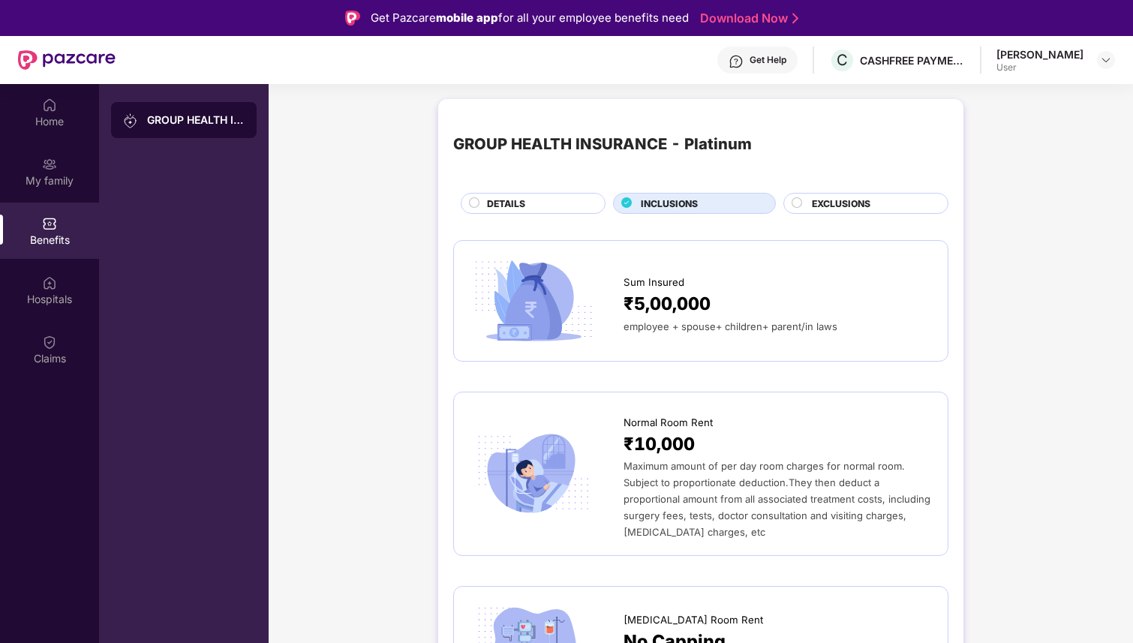
click at [836, 210] on span "EXCLUSIONS" at bounding box center [841, 204] width 59 height 14
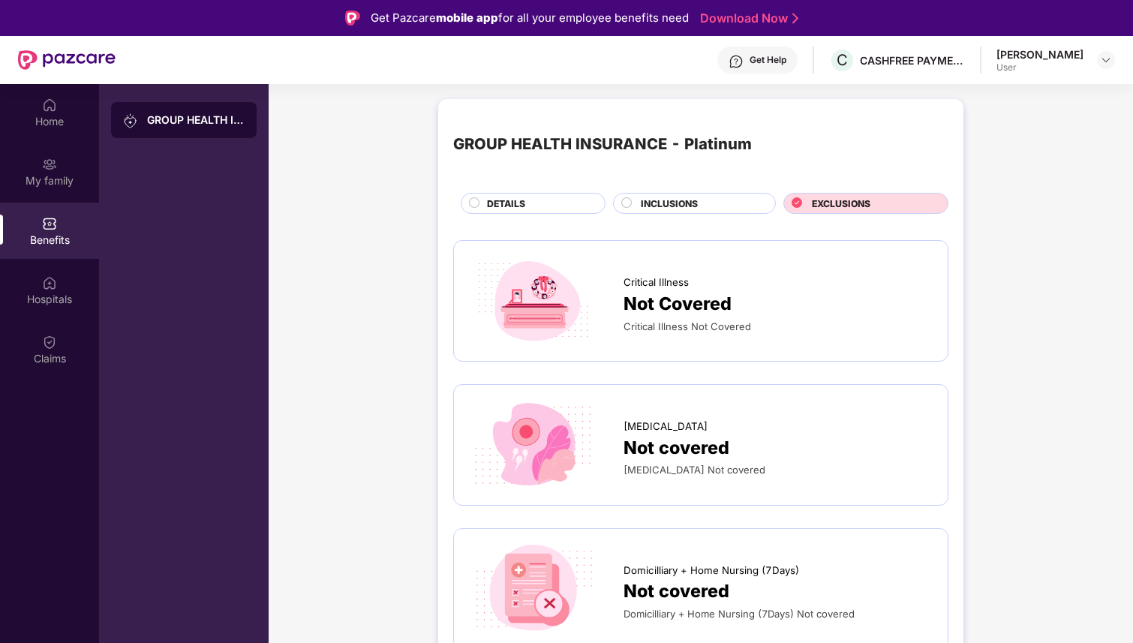
click at [549, 200] on div "DETAILS" at bounding box center [537, 205] width 117 height 17
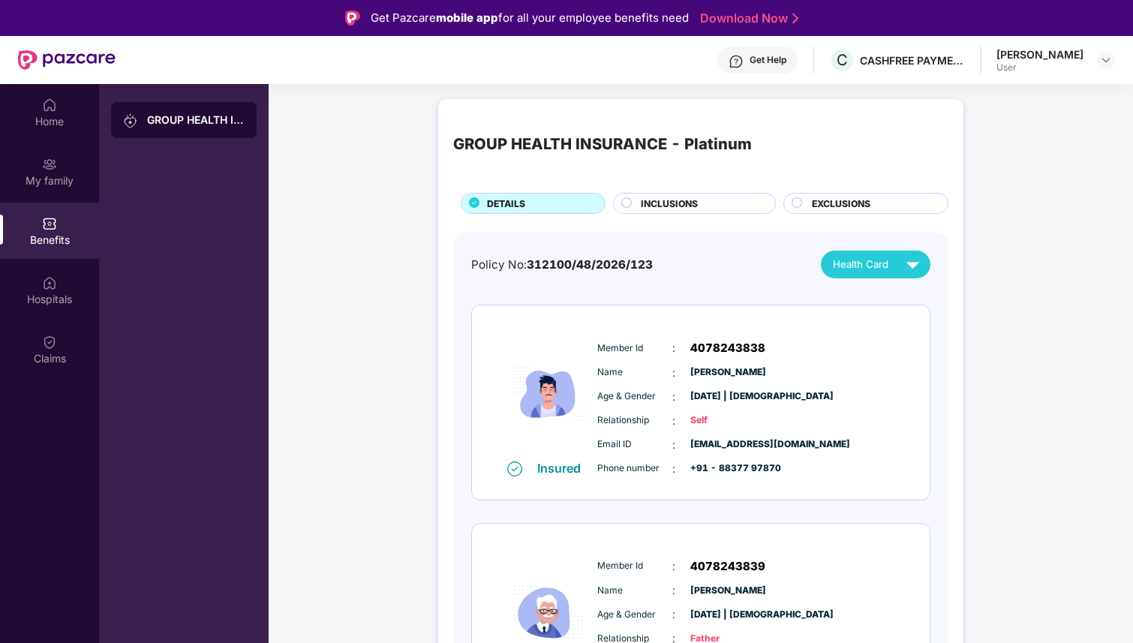
click at [51, 240] on div "Benefits" at bounding box center [49, 240] width 99 height 15
click at [51, 287] on img at bounding box center [49, 282] width 15 height 15
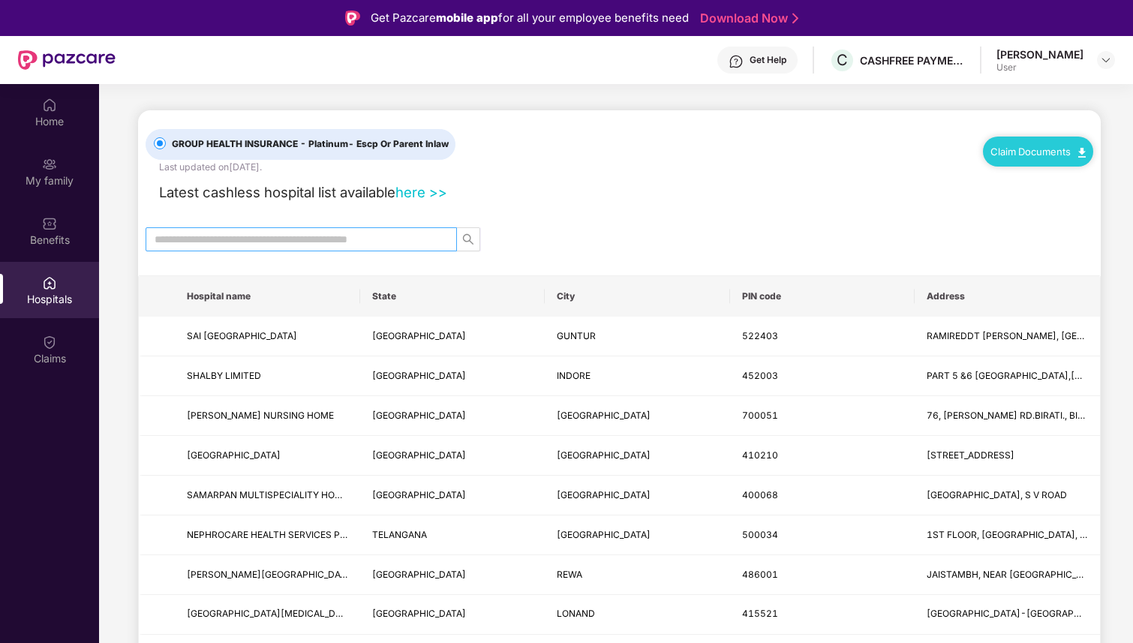
click at [302, 236] on input "text" at bounding box center [295, 239] width 281 height 17
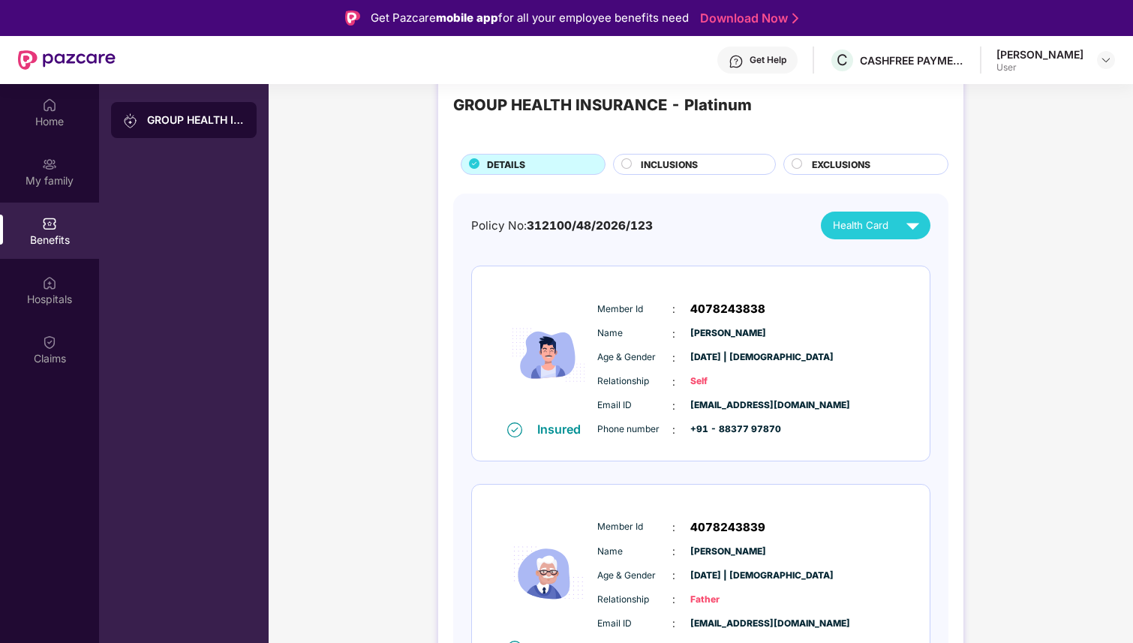
scroll to position [48, 0]
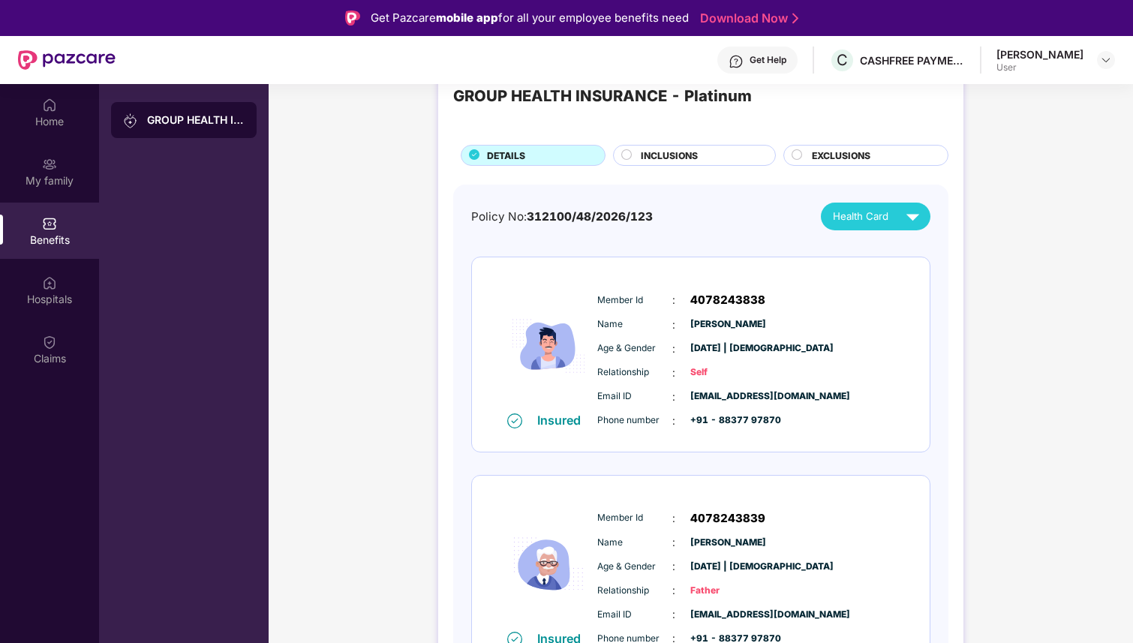
click at [719, 377] on span "Self" at bounding box center [727, 372] width 75 height 14
click at [882, 219] on span "Health Card" at bounding box center [861, 217] width 56 height 16
click at [914, 250] on img at bounding box center [919, 251] width 11 height 11
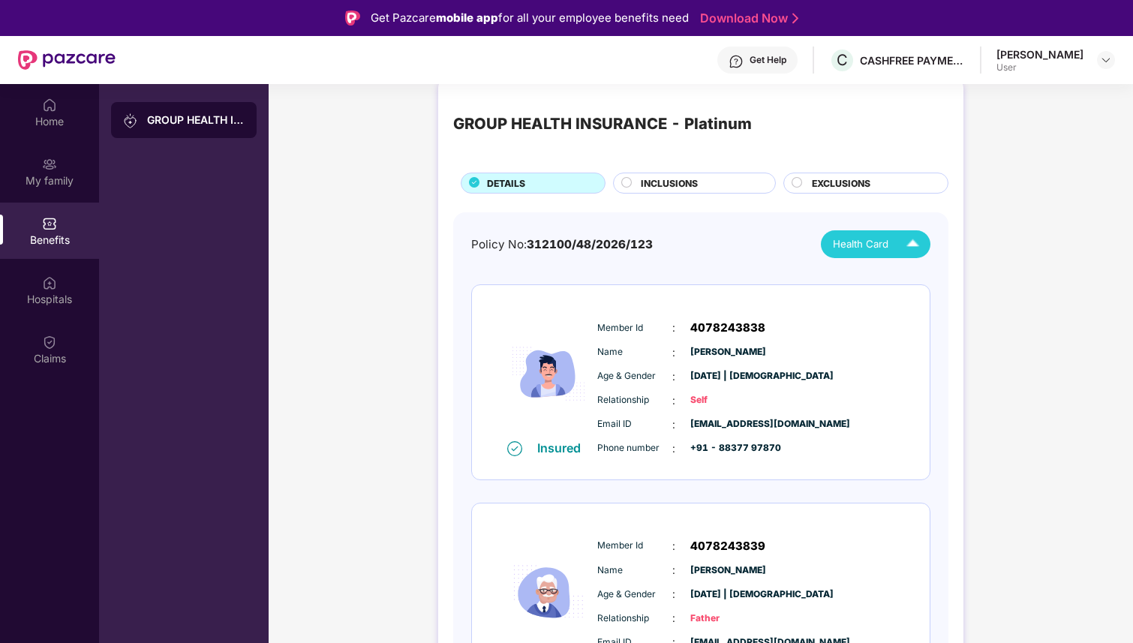
scroll to position [0, 0]
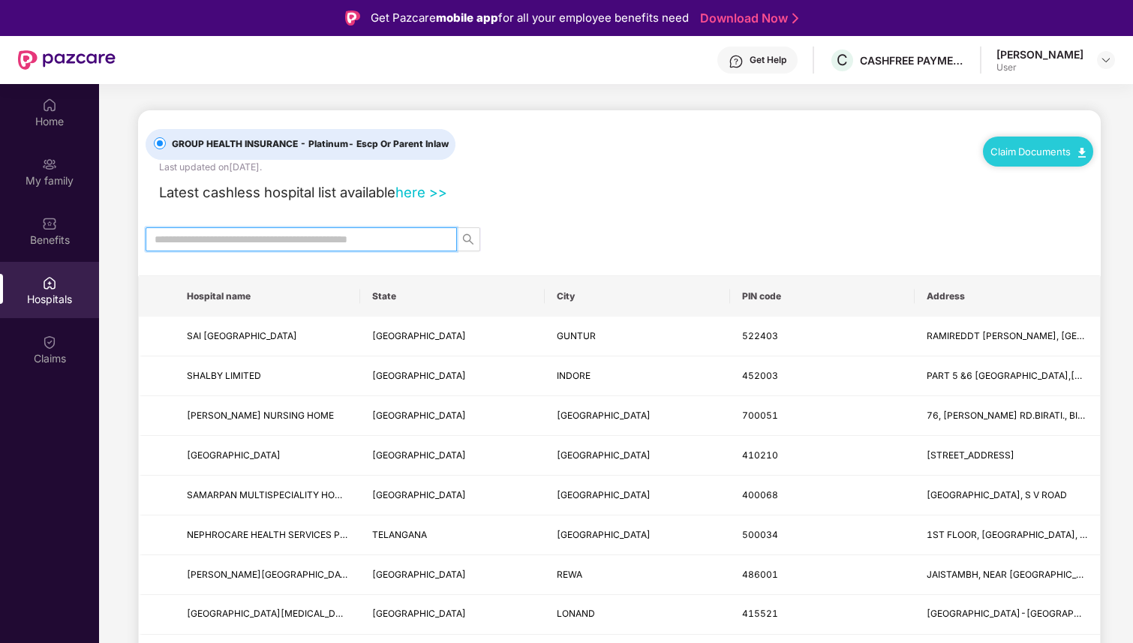
click at [270, 241] on input "text" at bounding box center [295, 239] width 281 height 17
click at [533, 230] on div at bounding box center [619, 239] width 962 height 24
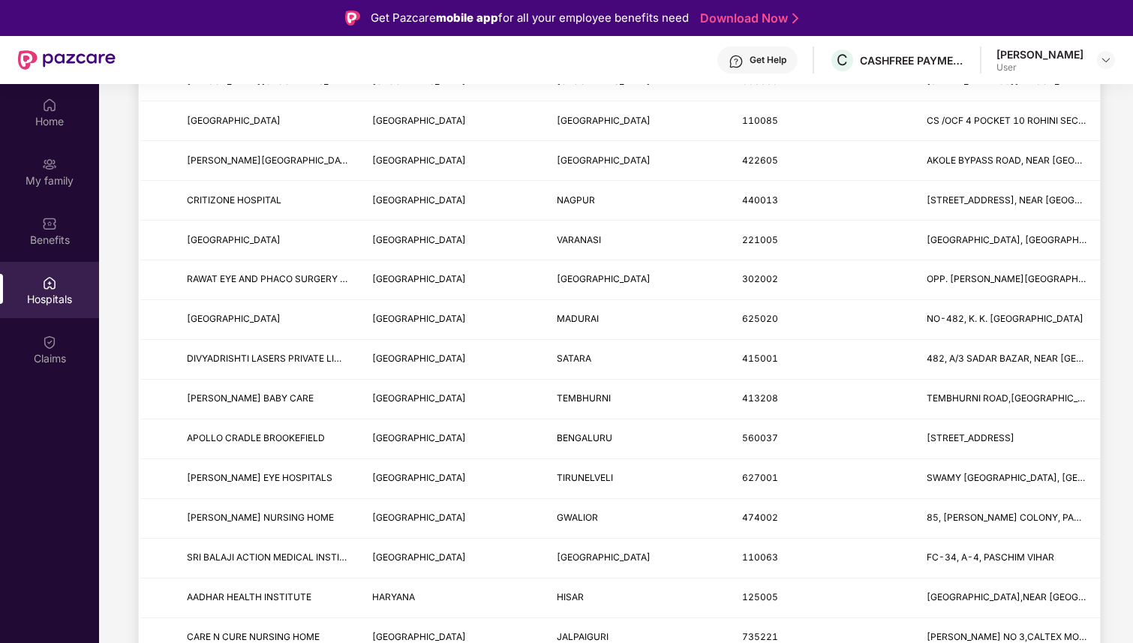
scroll to position [1177, 0]
